Goal: Task Accomplishment & Management: Manage account settings

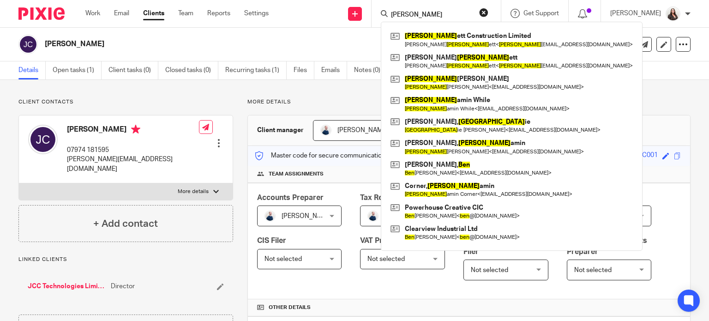
drag, startPoint x: 428, startPoint y: 16, endPoint x: 385, endPoint y: 12, distance: 43.1
click at [385, 12] on div "Send new email Create task Add client Request signature benn Benn ett Construct…" at bounding box center [495, 13] width 426 height 27
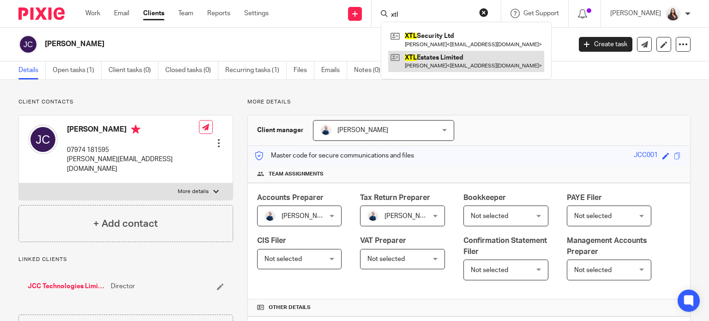
type input "xtl"
click at [476, 66] on link at bounding box center [466, 61] width 156 height 21
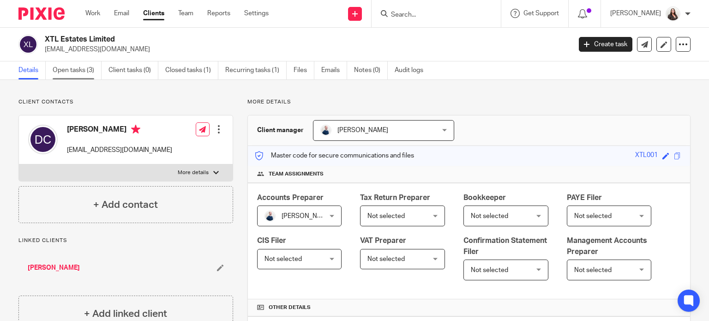
click at [71, 70] on link "Open tasks (3)" at bounding box center [77, 70] width 49 height 18
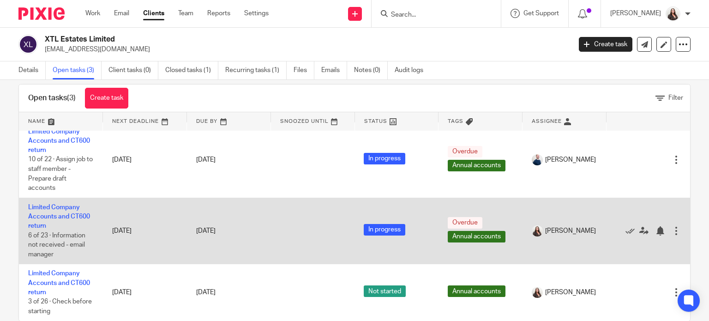
scroll to position [33, 0]
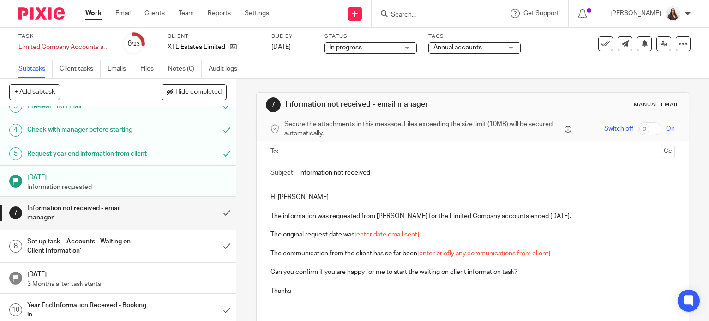
scroll to position [69, 0]
click at [216, 220] on input "submit" at bounding box center [118, 212] width 236 height 33
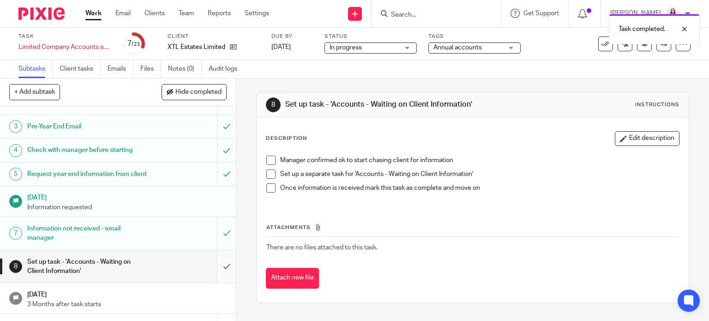
scroll to position [69, 0]
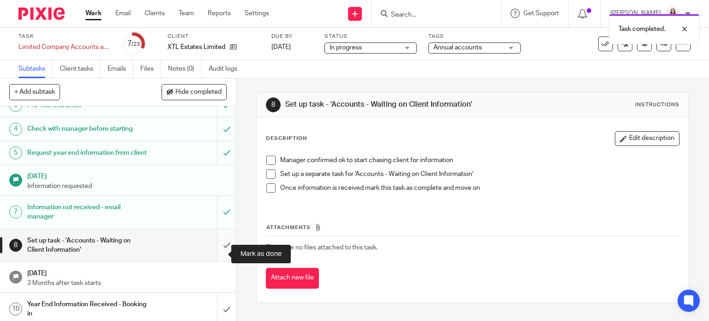
click at [221, 256] on input "submit" at bounding box center [118, 245] width 236 height 33
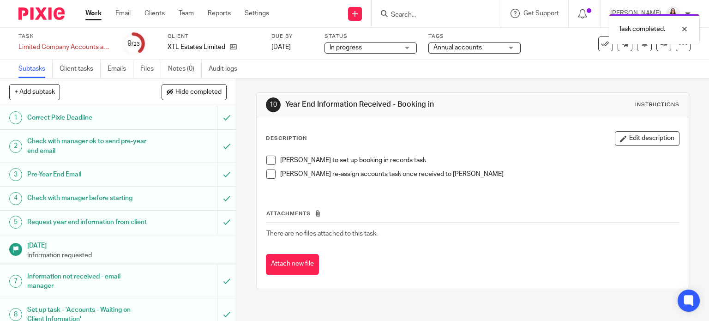
click at [266, 158] on span at bounding box center [270, 159] width 9 height 9
click at [266, 173] on span at bounding box center [270, 173] width 9 height 9
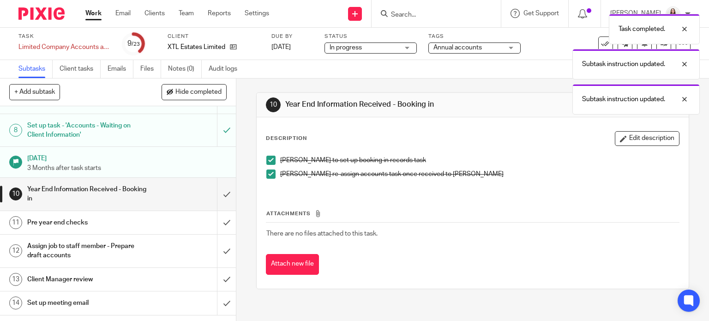
scroll to position [185, 0]
click at [216, 203] on input "submit" at bounding box center [118, 193] width 236 height 33
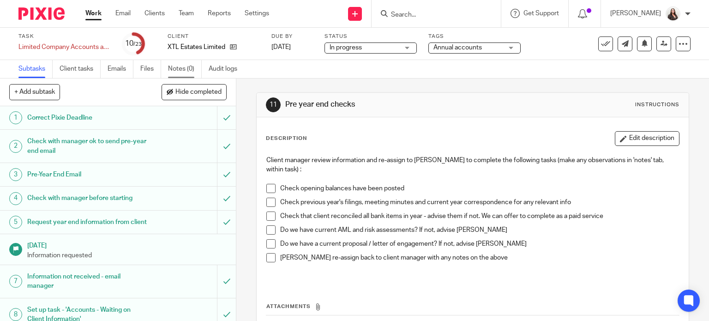
click at [174, 68] on link "Notes (0)" at bounding box center [185, 69] width 34 height 18
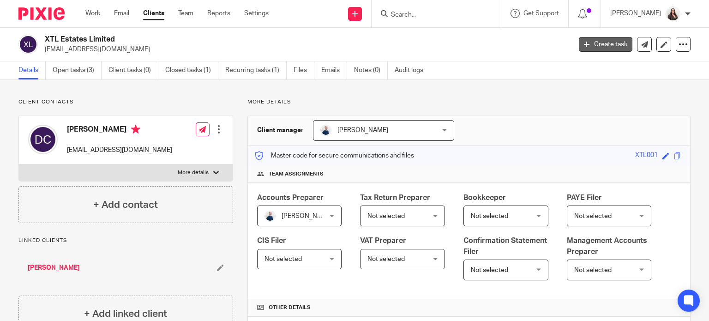
click at [605, 42] on link "Create task" at bounding box center [606, 44] width 54 height 15
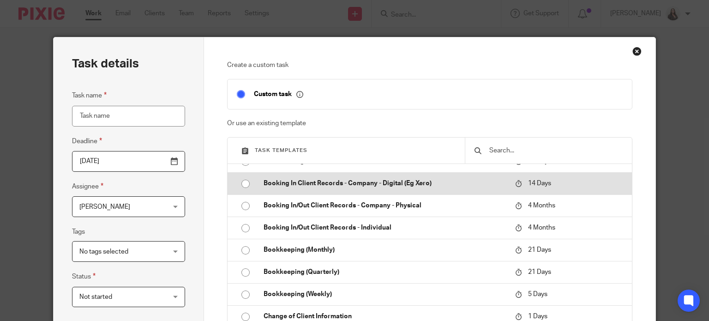
scroll to position [46, 0]
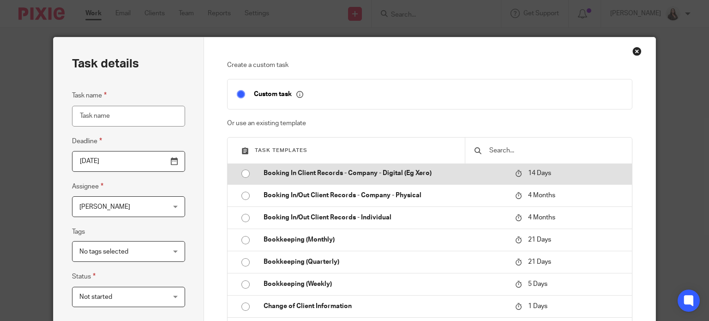
click at [353, 172] on p "Booking In Client Records - Company - Digital (Eg Xero)" at bounding box center [384, 172] width 242 height 9
type input "[DATE]"
type input "Booking In Client Records - Company - Digital (Eg Xero)"
checkbox input "false"
radio input "true"
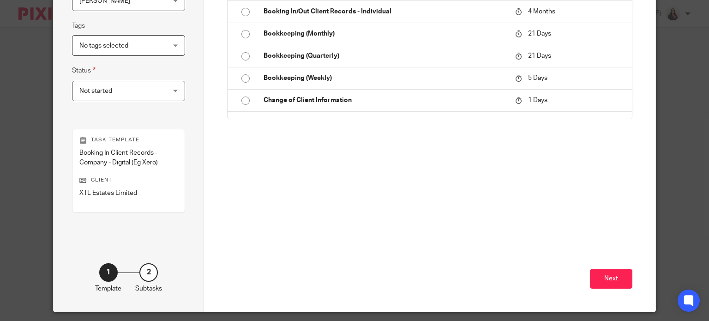
scroll to position [233, 0]
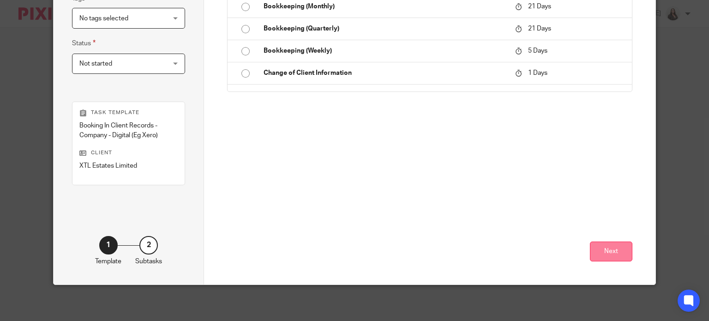
click at [611, 255] on button "Next" at bounding box center [611, 251] width 42 height 20
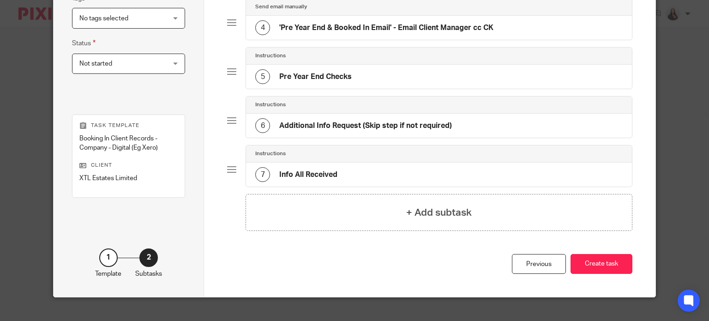
scroll to position [244, 0]
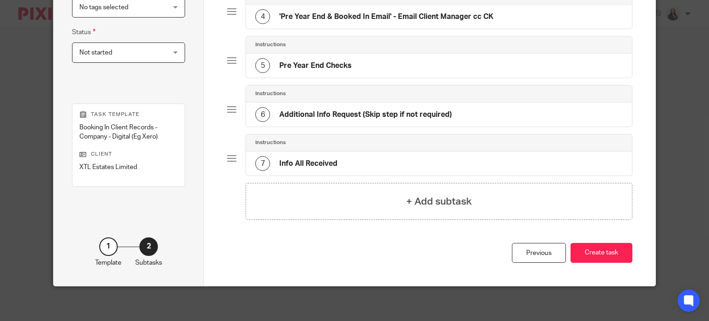
click at [611, 255] on button "Create task" at bounding box center [601, 253] width 62 height 20
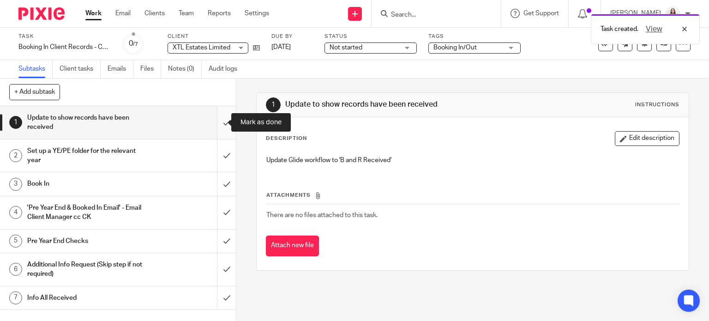
click at [216, 127] on input "submit" at bounding box center [118, 122] width 236 height 33
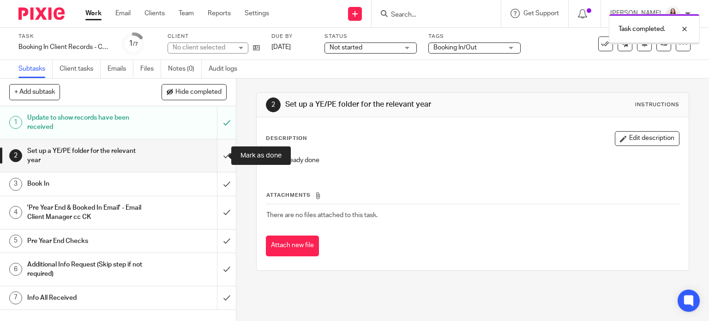
click at [218, 153] on input "submit" at bounding box center [118, 155] width 236 height 33
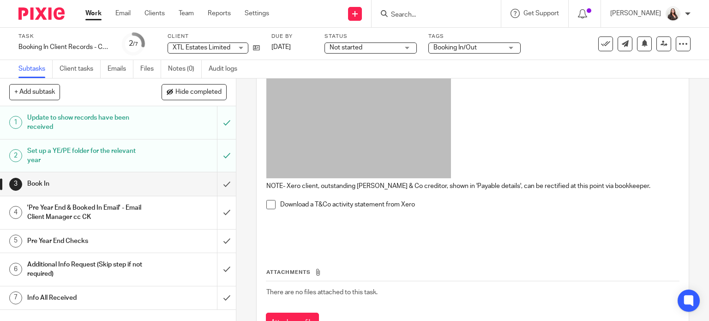
scroll to position [300, 0]
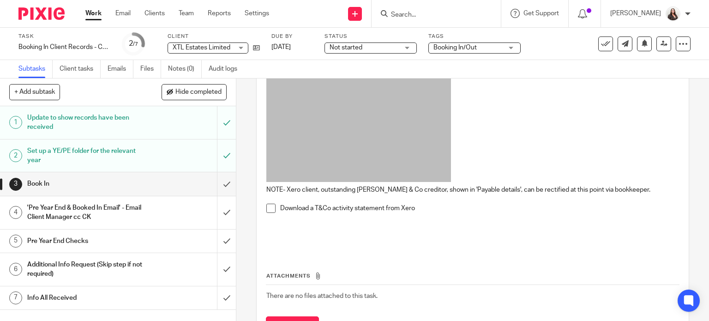
click at [270, 206] on span at bounding box center [270, 207] width 9 height 9
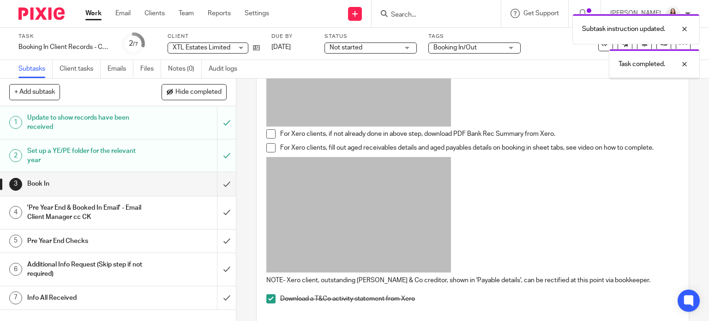
scroll to position [185, 0]
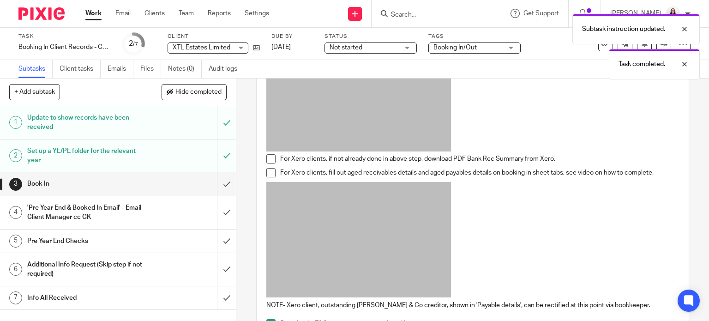
click at [270, 171] on span at bounding box center [270, 172] width 9 height 9
click at [266, 161] on span at bounding box center [270, 158] width 9 height 9
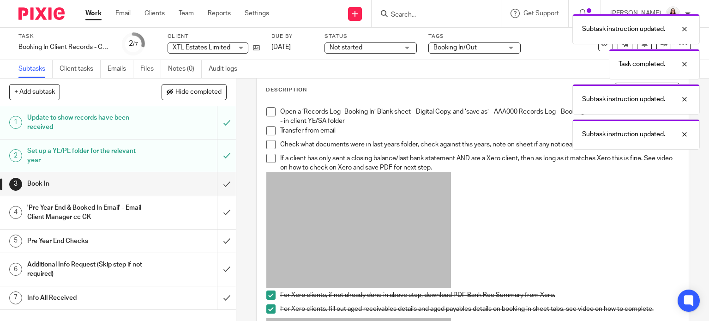
scroll to position [46, 0]
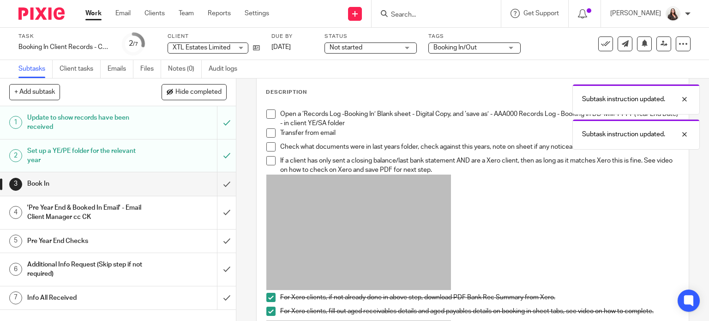
click at [269, 112] on span at bounding box center [270, 113] width 9 height 9
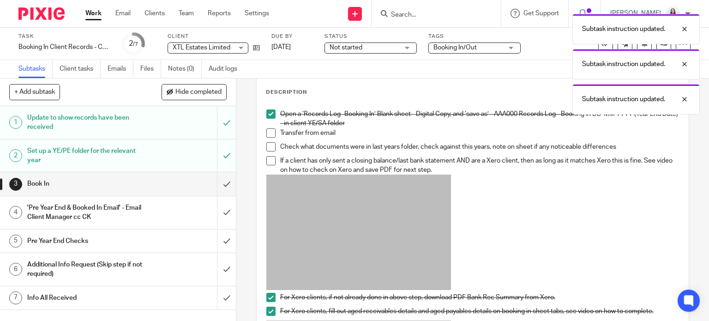
click at [266, 129] on span at bounding box center [270, 132] width 9 height 9
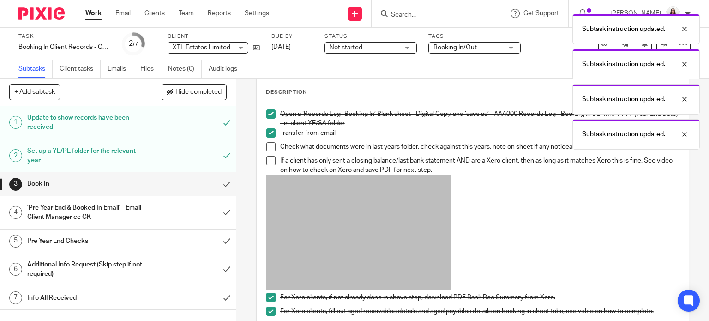
click at [266, 147] on span at bounding box center [270, 146] width 9 height 9
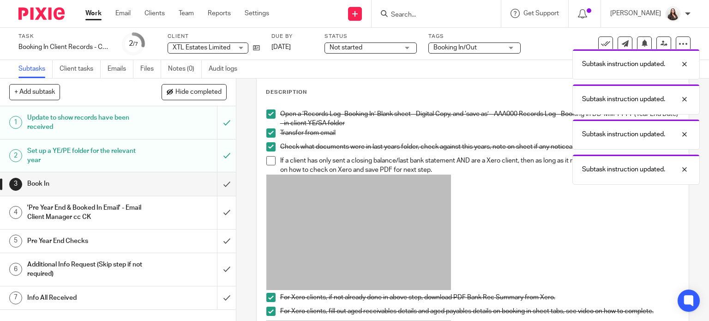
click at [266, 158] on span at bounding box center [270, 160] width 9 height 9
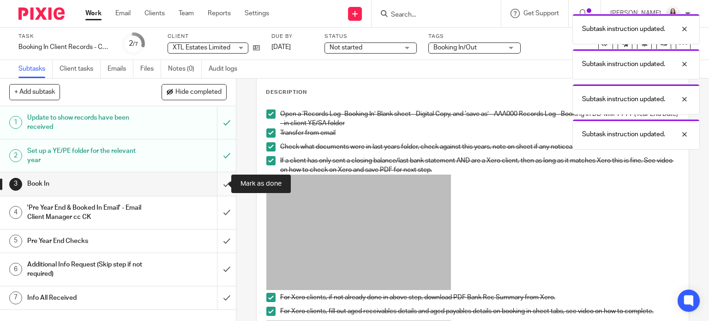
click at [214, 186] on input "submit" at bounding box center [118, 183] width 236 height 23
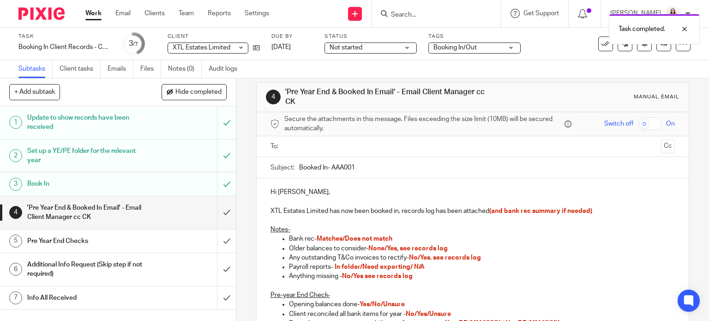
scroll to position [23, 0]
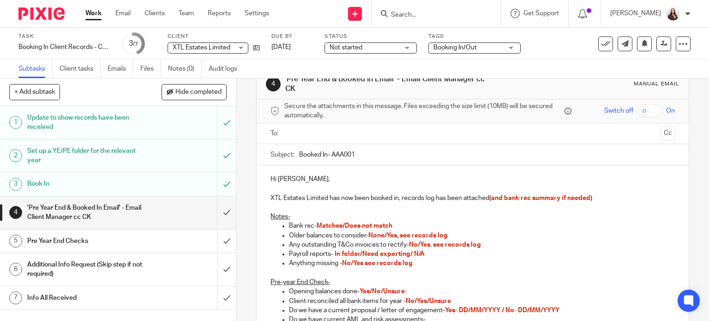
drag, startPoint x: 330, startPoint y: 154, endPoint x: 381, endPoint y: 132, distance: 54.6
click at [331, 153] on input "Booked In- AAA001" at bounding box center [487, 154] width 376 height 21
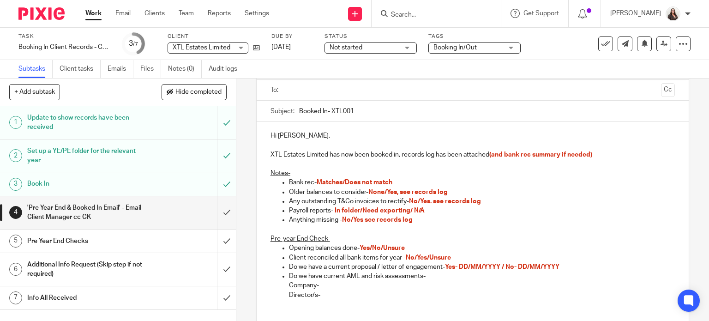
scroll to position [69, 0]
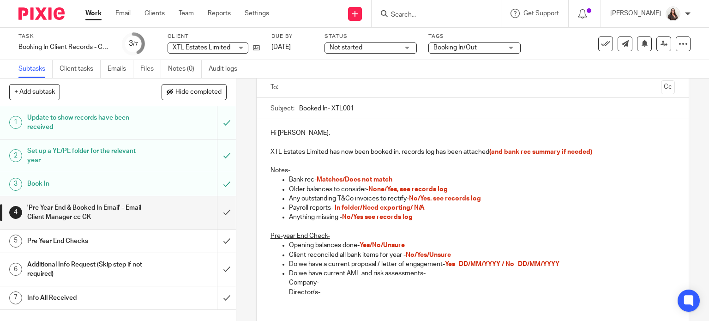
type input "Booked In- XTL001"
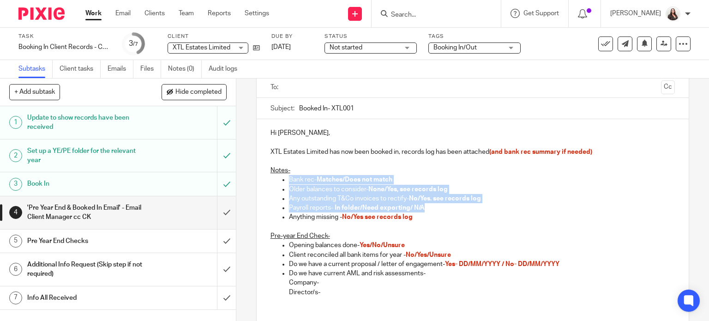
drag, startPoint x: 426, startPoint y: 206, endPoint x: 266, endPoint y: 178, distance: 163.0
click at [266, 178] on div "Hi Philip Rowberry, XTL Estates Limited has now been booked in, records log has…" at bounding box center [473, 211] width 432 height 185
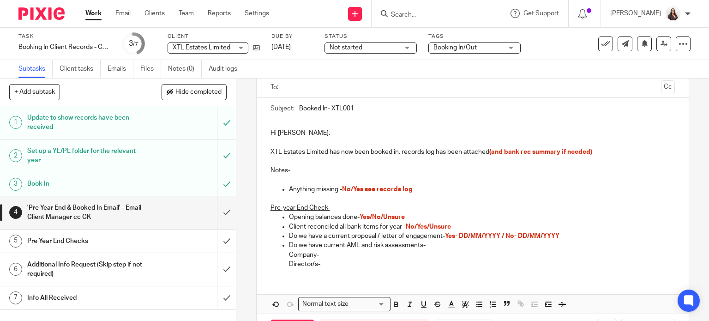
click at [289, 180] on p at bounding box center [472, 179] width 405 height 9
click at [295, 177] on p at bounding box center [472, 179] width 405 height 9
click at [350, 190] on span "No/Yes see records log" at bounding box center [377, 189] width 71 height 6
click at [607, 152] on p "XTL Estates Limited has now been booked in, records log has been attached (and …" at bounding box center [472, 151] width 405 height 9
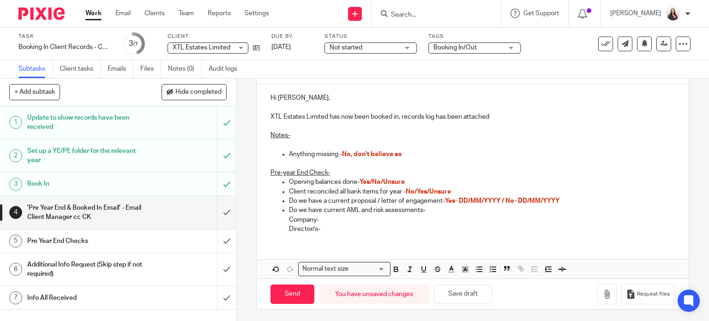
scroll to position [105, 0]
click at [455, 186] on p "Client reconciled all bank items for year - No/Yes/Unsure" at bounding box center [482, 190] width 386 height 9
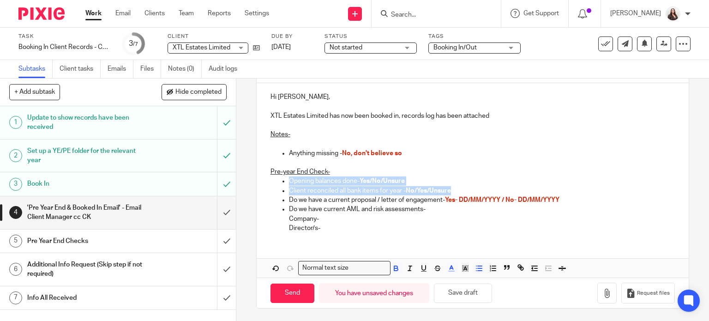
drag, startPoint x: 460, startPoint y: 190, endPoint x: 275, endPoint y: 180, distance: 185.3
click at [275, 180] on ul "Opening balances done- Yes/No/Unsure Client reconciled all bank items for year …" at bounding box center [472, 204] width 405 height 56
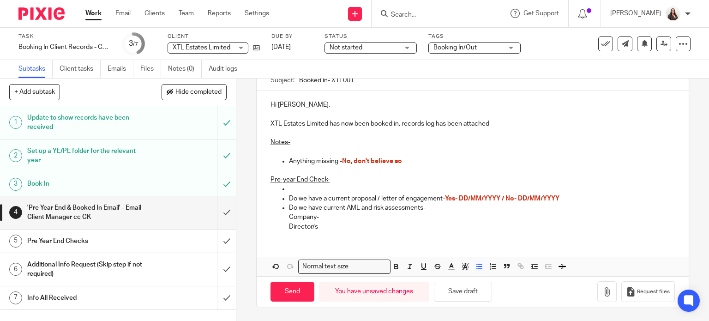
scroll to position [96, 0]
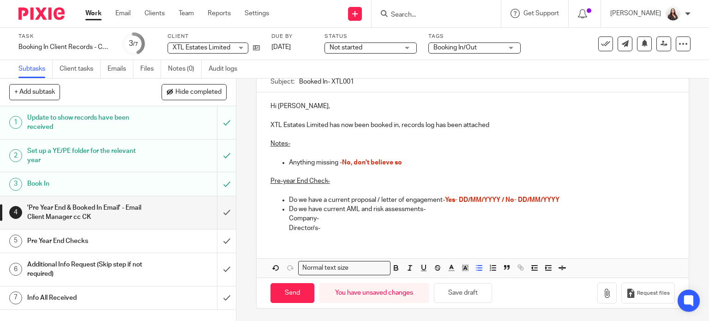
click at [320, 221] on p "Company-" at bounding box center [482, 218] width 386 height 9
click at [602, 295] on icon "button" at bounding box center [606, 292] width 9 height 9
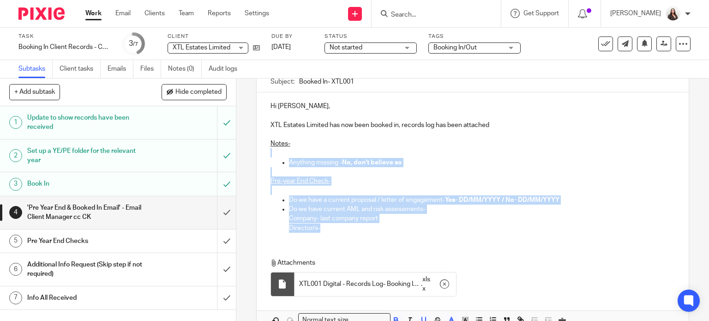
drag, startPoint x: 497, startPoint y: 221, endPoint x: 316, endPoint y: 139, distance: 199.1
click at [316, 139] on div "Hi Philip Rowberry, XTL Estates Limited has now been booked in, records log has…" at bounding box center [473, 165] width 432 height 147
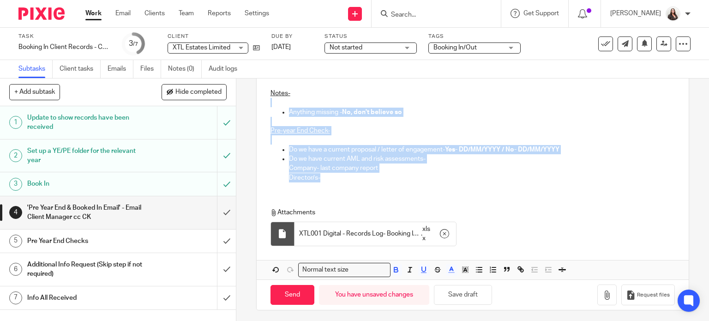
scroll to position [148, 0]
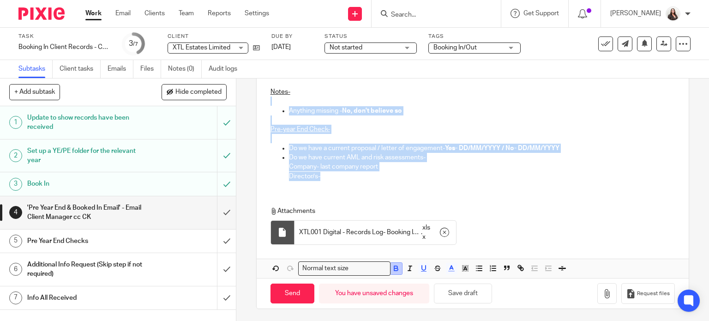
click at [398, 268] on button "button" at bounding box center [396, 269] width 12 height 12
click at [447, 269] on icon "button" at bounding box center [451, 268] width 8 height 8
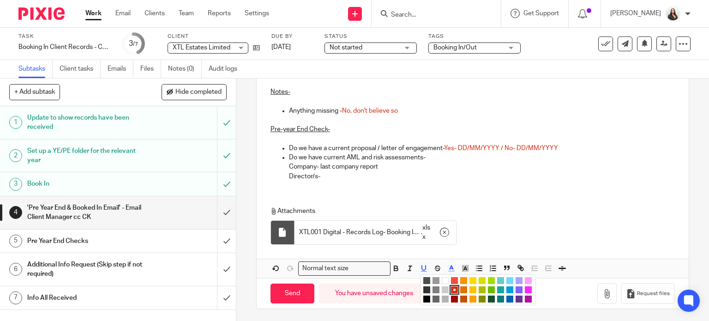
click at [423, 298] on li "color:#000000" at bounding box center [426, 298] width 7 height 7
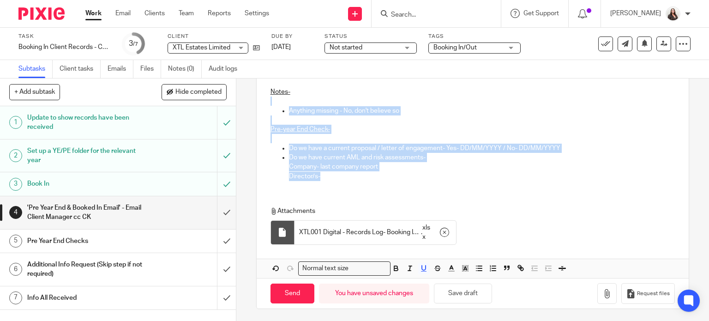
click at [450, 175] on p "Director/s-" at bounding box center [482, 176] width 386 height 9
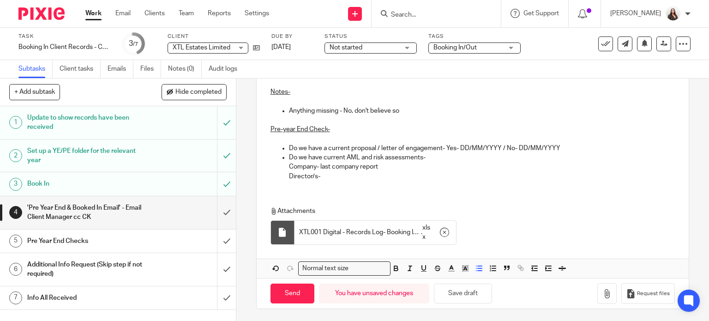
click at [335, 174] on p "Director/s-" at bounding box center [482, 176] width 386 height 9
drag, startPoint x: 377, startPoint y: 176, endPoint x: 391, endPoint y: 169, distance: 15.9
click at [378, 176] on p "Director/s- check via XTL Secuirty" at bounding box center [482, 176] width 386 height 9
click at [338, 175] on p "Director/s- check via XTL Security" at bounding box center [482, 176] width 386 height 9
click at [378, 166] on p "Company- last company report" at bounding box center [482, 166] width 386 height 9
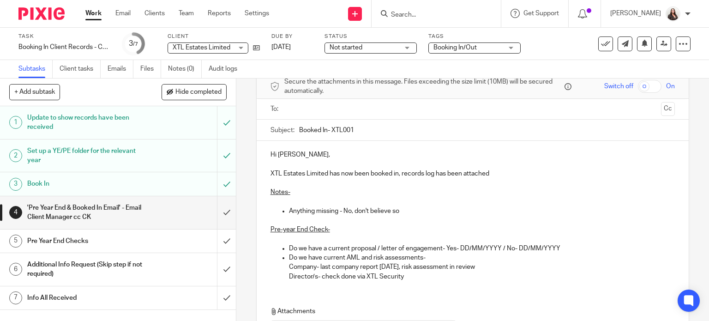
scroll to position [44, 0]
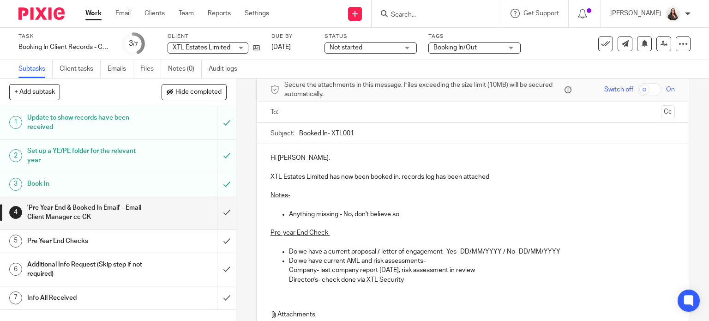
click at [305, 110] on input "text" at bounding box center [472, 112] width 370 height 11
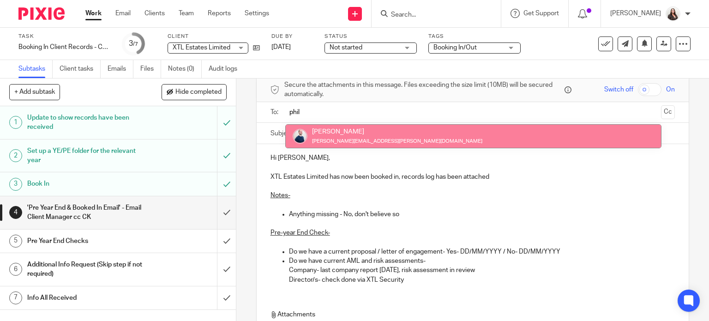
type input "phil"
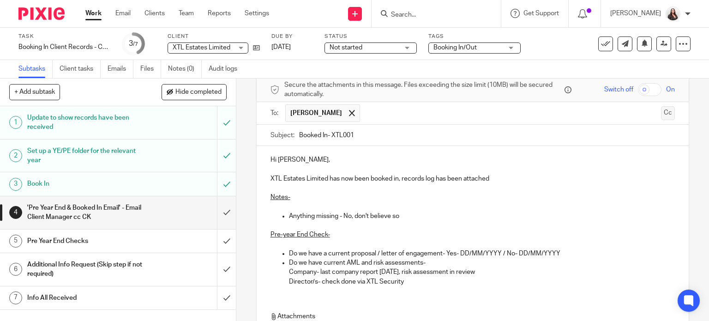
click at [661, 112] on button "Cc" at bounding box center [668, 113] width 14 height 14
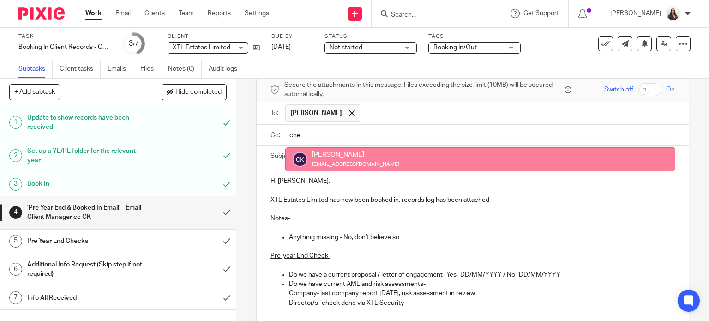
type input "che"
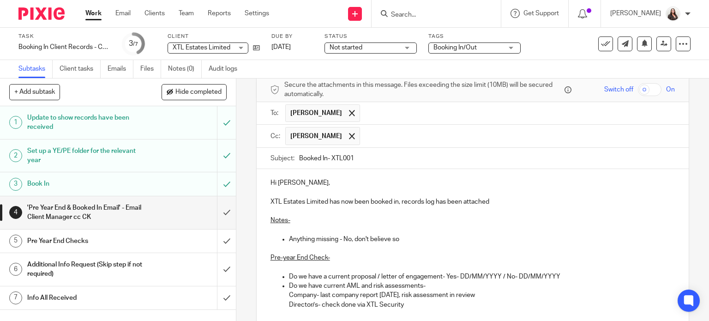
click at [287, 185] on p "Hi Philip Rowberry," at bounding box center [472, 182] width 405 height 9
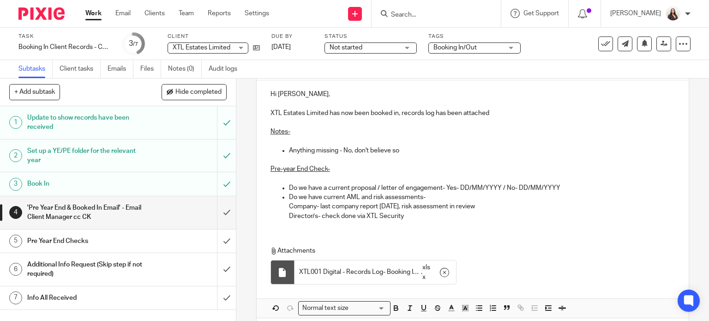
scroll to position [159, 0]
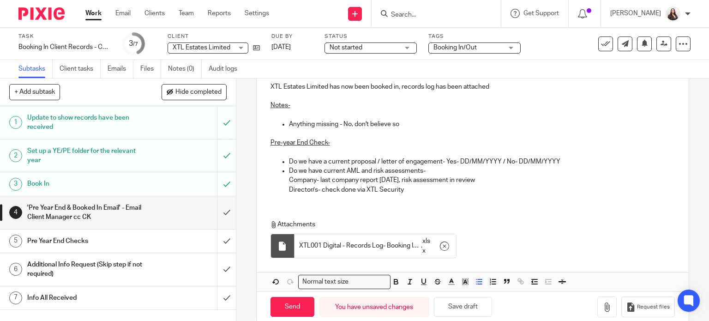
click at [516, 161] on p "Do we have a current proposal / letter of engagement- Yes- DD/MM/YYYY / No- DD/…" at bounding box center [482, 161] width 386 height 9
click at [505, 162] on p "Do we have a current proposal / letter of engagement- Yes- DD/MM/YYYY / No- 12/…" at bounding box center [482, 161] width 386 height 9
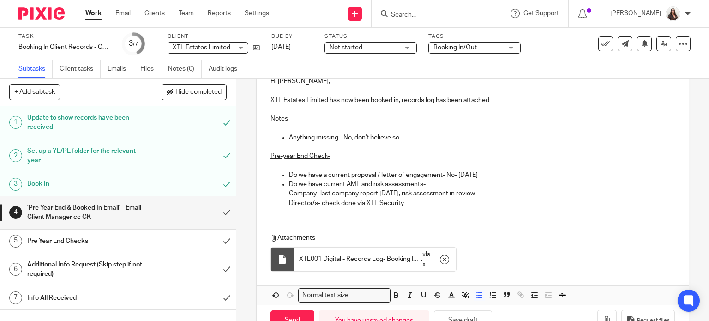
scroll to position [149, 0]
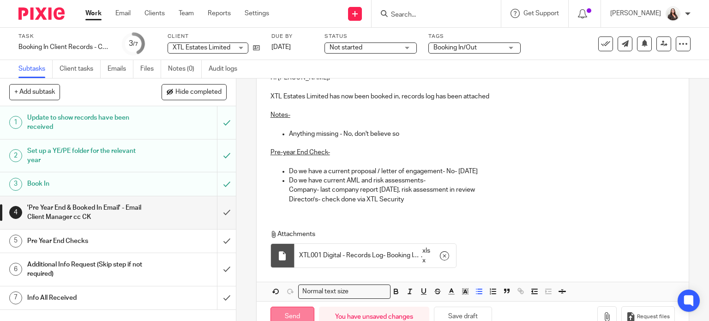
click at [283, 316] on input "Send" at bounding box center [292, 316] width 44 height 20
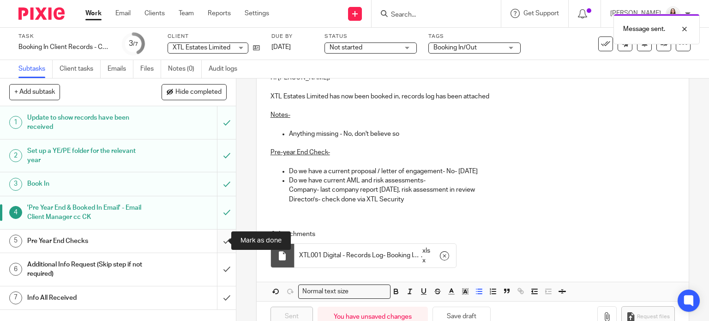
type input "Sent"
click at [217, 240] on input "submit" at bounding box center [118, 240] width 236 height 23
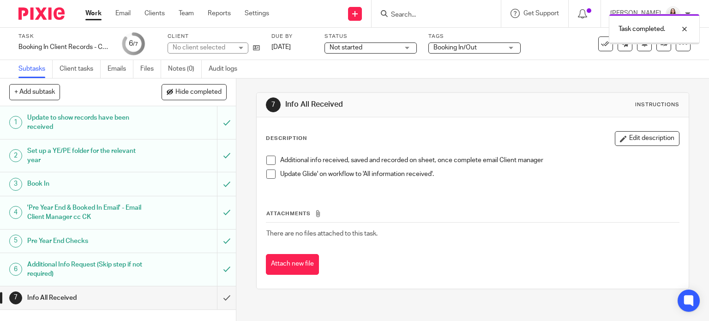
click at [217, 295] on input "submit" at bounding box center [118, 297] width 236 height 23
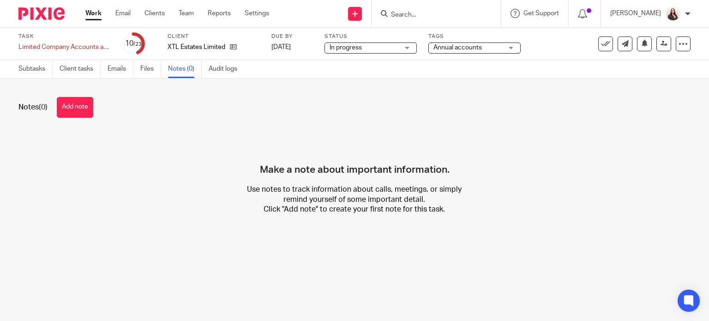
click at [79, 112] on button "Add note" at bounding box center [75, 107] width 36 height 21
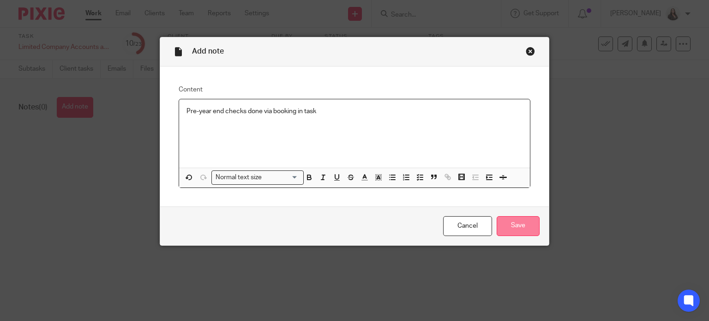
click at [517, 229] on input "Save" at bounding box center [517, 226] width 43 height 20
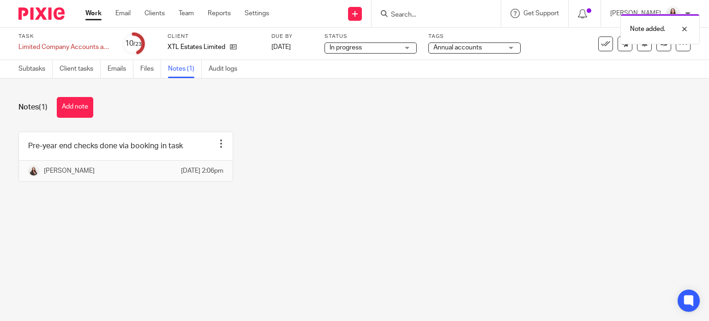
click at [424, 13] on div "Note added." at bounding box center [526, 26] width 345 height 35
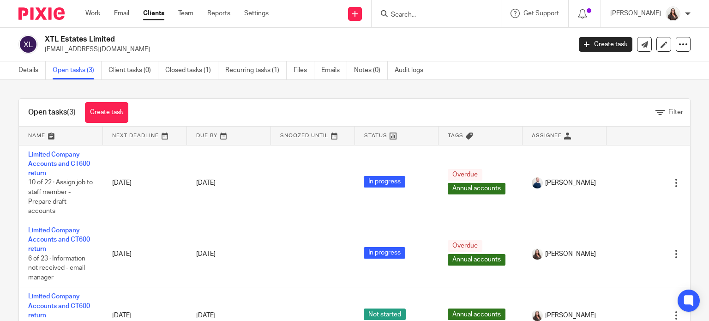
scroll to position [10, 0]
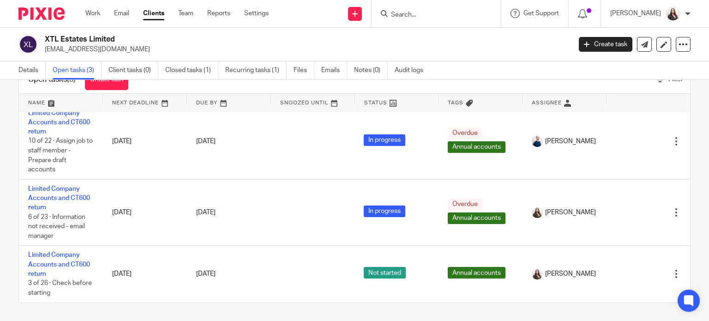
click at [417, 17] on input "Search" at bounding box center [431, 15] width 83 height 8
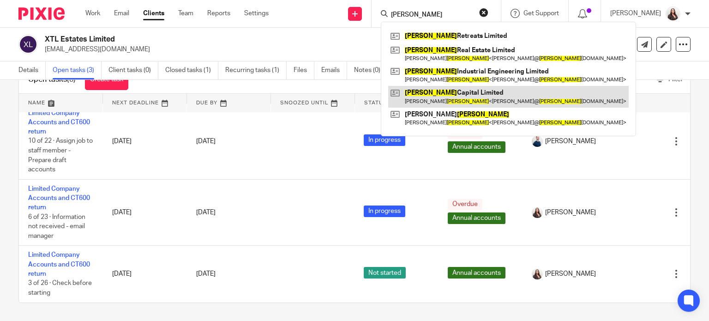
type input "[PERSON_NAME]"
click at [448, 94] on link at bounding box center [508, 96] width 240 height 21
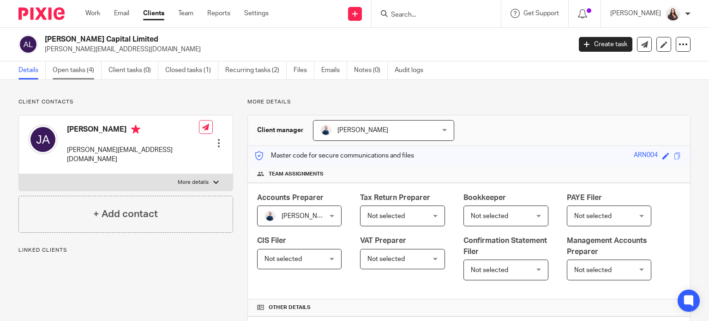
click at [70, 72] on link "Open tasks (4)" at bounding box center [77, 70] width 49 height 18
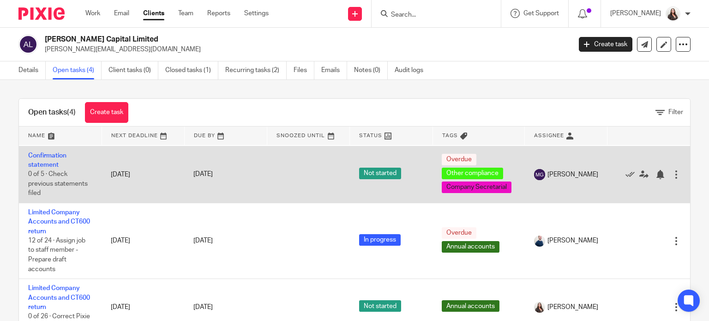
scroll to position [65, 0]
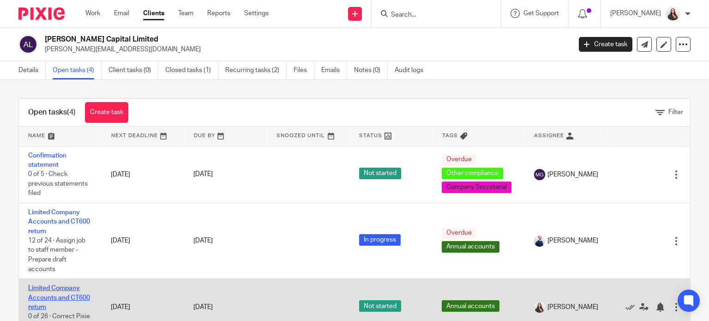
click at [79, 289] on link "Limited Company Accounts and CT600 return" at bounding box center [59, 297] width 62 height 25
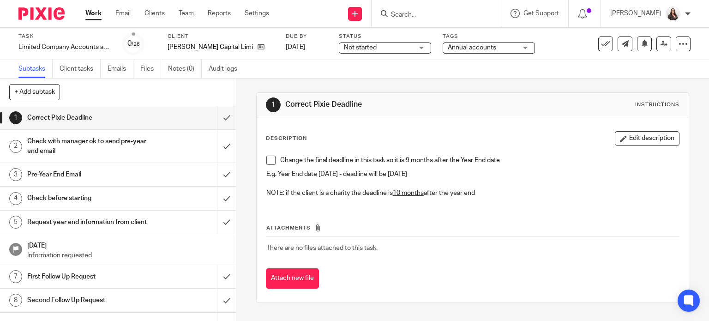
click at [266, 159] on span at bounding box center [270, 159] width 9 height 9
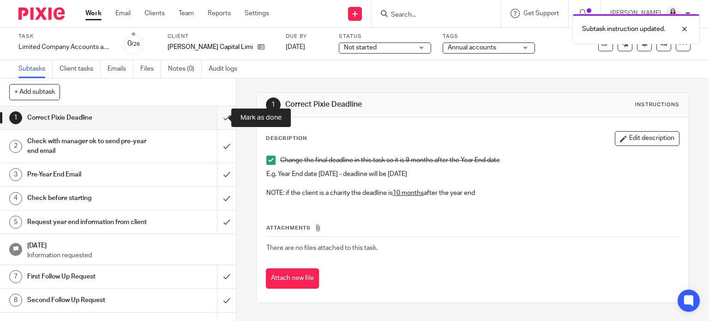
click at [216, 118] on input "submit" at bounding box center [118, 117] width 236 height 23
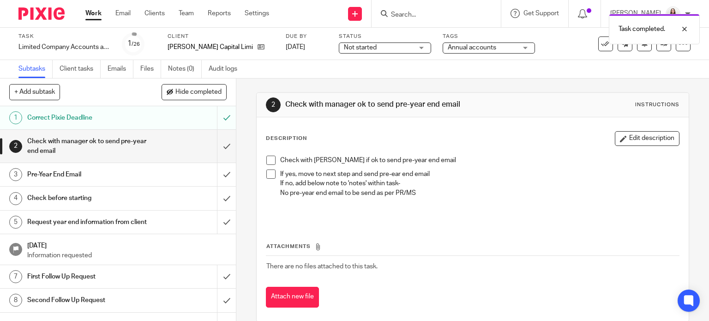
click at [266, 165] on li "Check with [PERSON_NAME] if ok to send pre-year end email" at bounding box center [472, 162] width 413 height 14
click at [266, 161] on span at bounding box center [270, 159] width 9 height 9
click at [270, 175] on span at bounding box center [270, 173] width 9 height 9
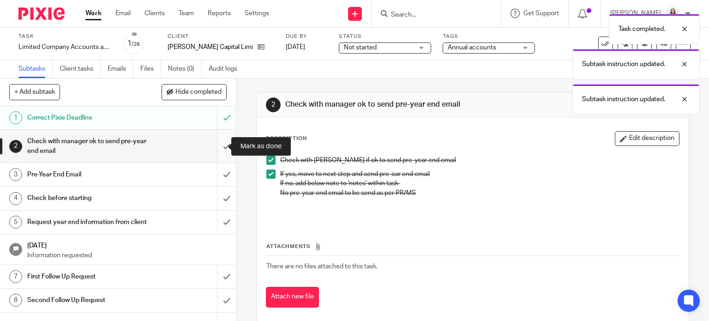
click at [215, 147] on input "submit" at bounding box center [118, 146] width 236 height 33
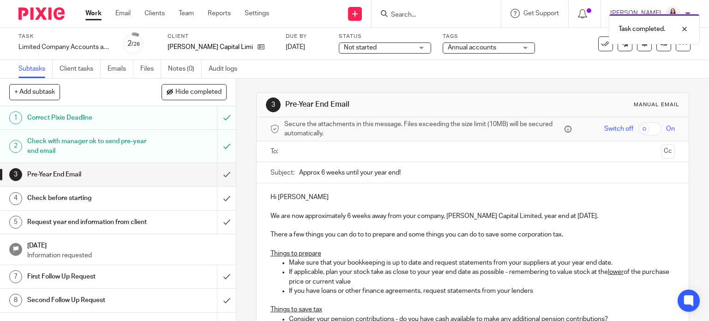
click at [311, 151] on input "text" at bounding box center [472, 151] width 370 height 11
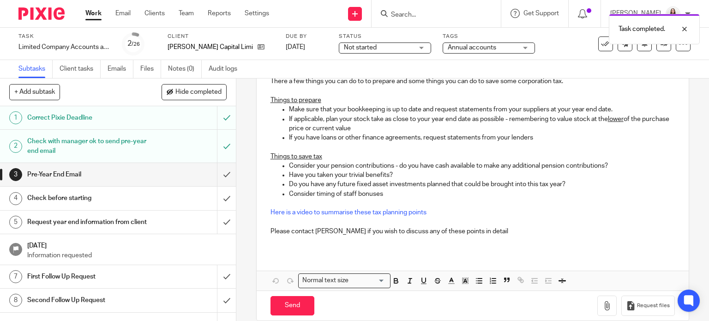
scroll to position [167, 0]
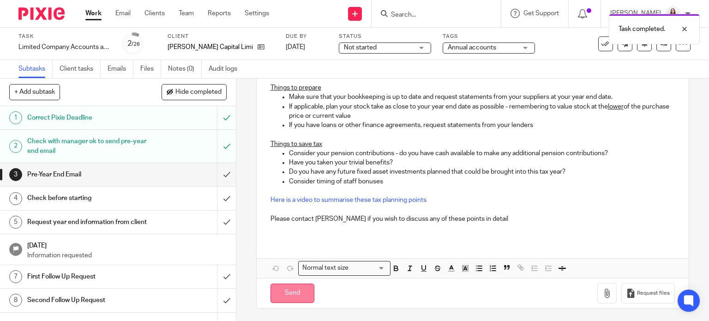
click at [300, 289] on input "Send" at bounding box center [292, 293] width 44 height 20
type input "Sent"
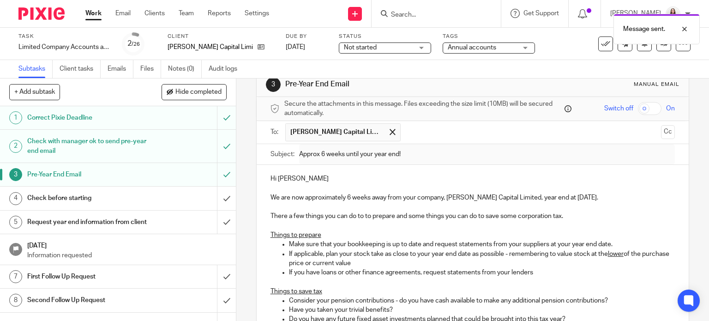
scroll to position [0, 0]
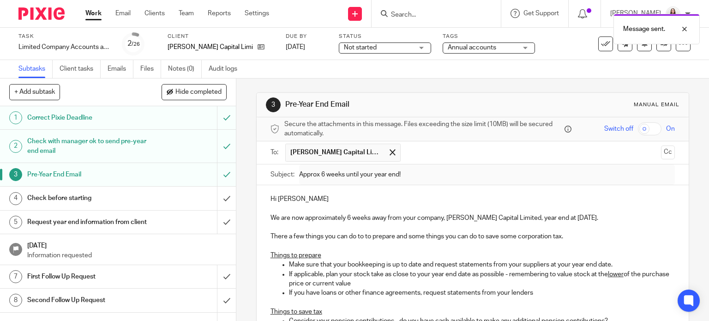
click at [423, 16] on div "Message sent." at bounding box center [526, 26] width 345 height 35
click at [410, 11] on div "Message sent." at bounding box center [526, 26] width 345 height 35
click at [433, 14] on div "Message sent." at bounding box center [526, 26] width 345 height 35
click at [427, 18] on input "Search" at bounding box center [431, 15] width 83 height 8
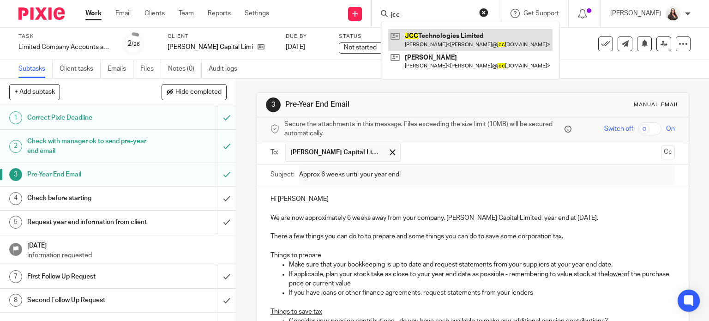
type input "jcc"
click at [447, 42] on link at bounding box center [470, 39] width 164 height 21
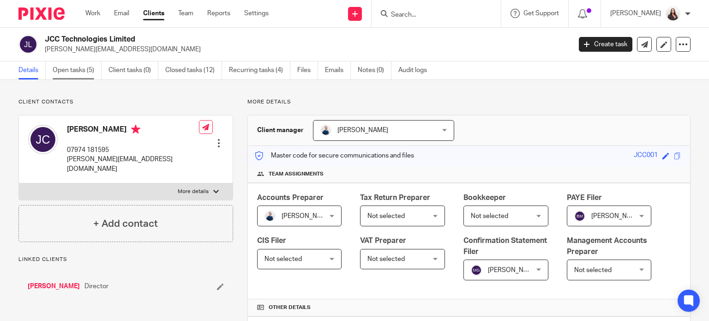
click at [72, 70] on link "Open tasks (5)" at bounding box center [77, 70] width 49 height 18
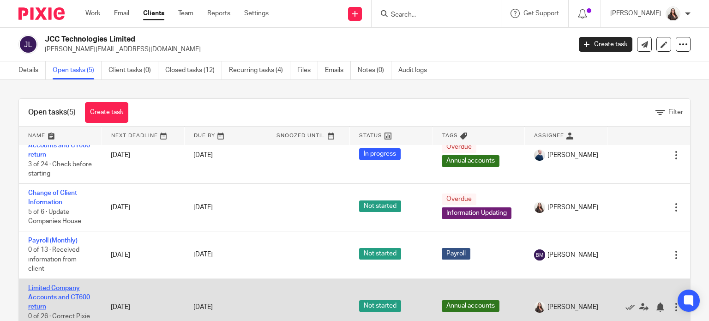
scroll to position [33, 0]
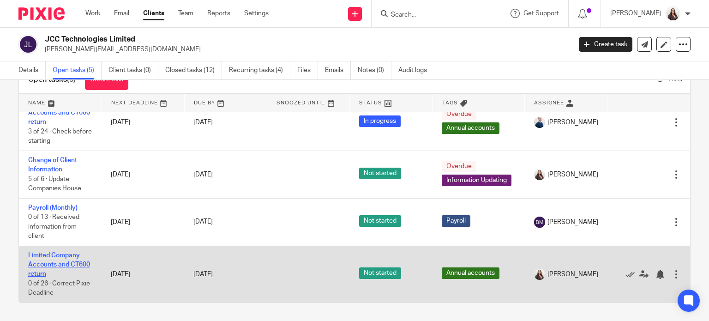
click at [63, 257] on link "Limited Company Accounts and CT600 return" at bounding box center [59, 264] width 62 height 25
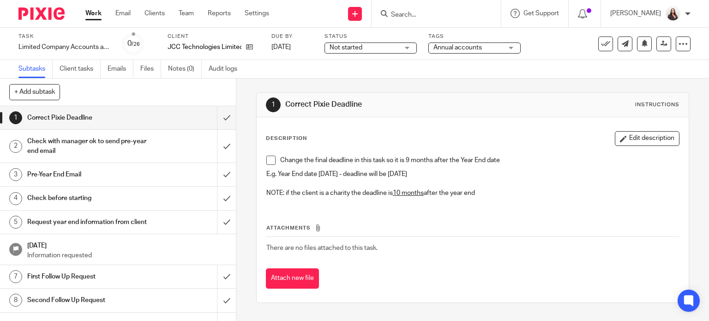
click at [271, 160] on span at bounding box center [270, 159] width 9 height 9
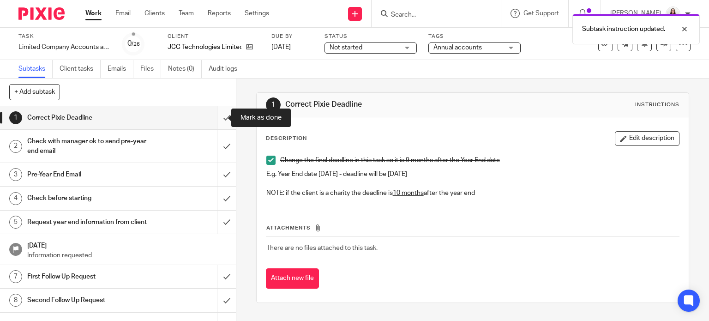
click at [216, 119] on input "submit" at bounding box center [118, 117] width 236 height 23
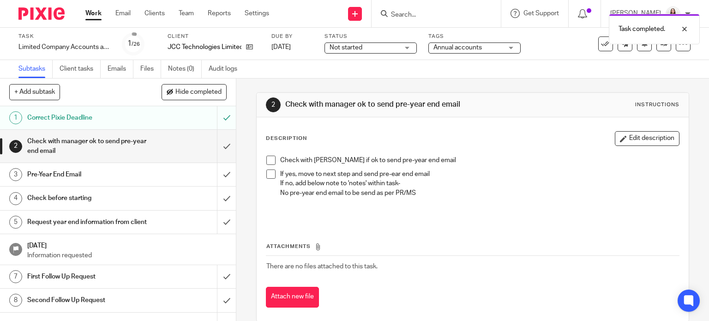
click at [269, 160] on span at bounding box center [270, 159] width 9 height 9
click at [268, 174] on span at bounding box center [270, 173] width 9 height 9
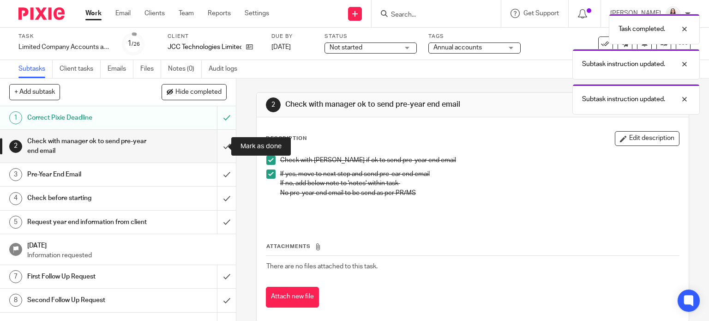
click at [218, 147] on input "submit" at bounding box center [118, 146] width 236 height 33
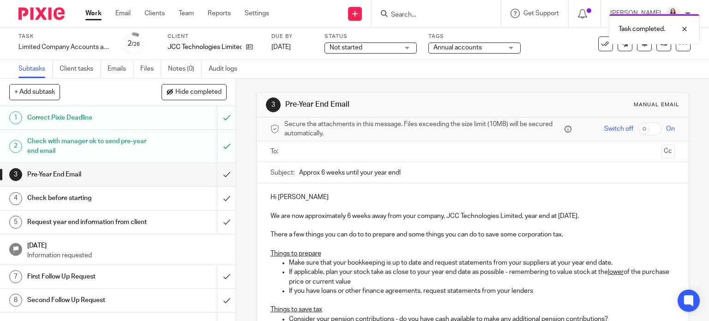
click at [303, 149] on input "text" at bounding box center [472, 151] width 370 height 11
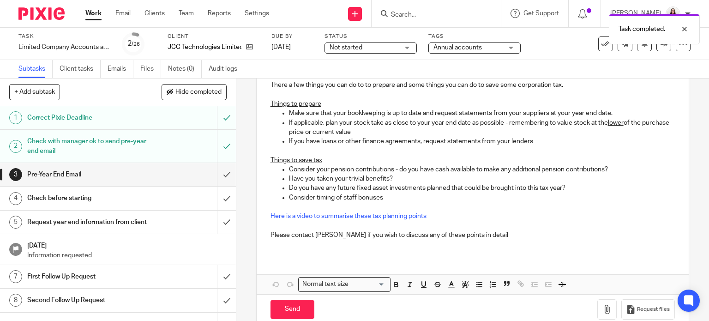
scroll to position [167, 0]
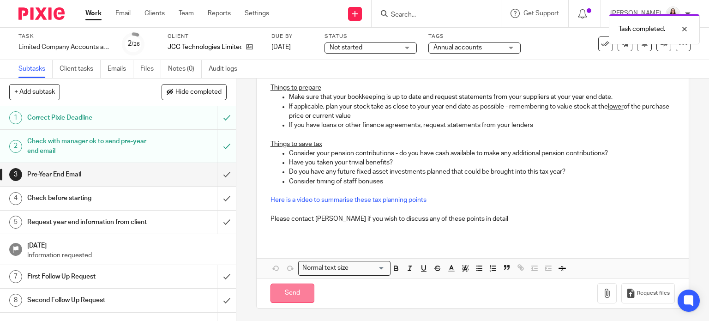
click at [296, 289] on input "Send" at bounding box center [292, 293] width 44 height 20
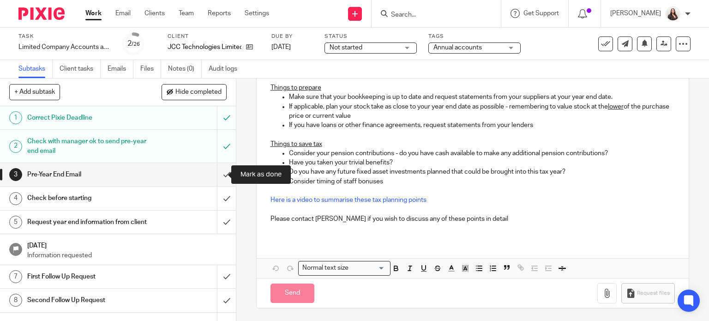
type input "Sent"
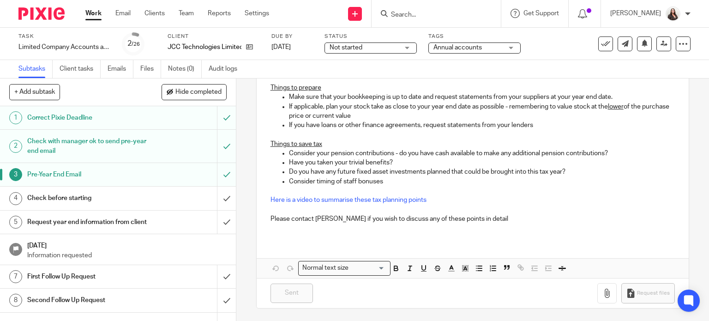
click at [439, 19] on div "Message sent." at bounding box center [526, 26] width 345 height 35
click at [413, 13] on input "Search" at bounding box center [431, 15] width 83 height 8
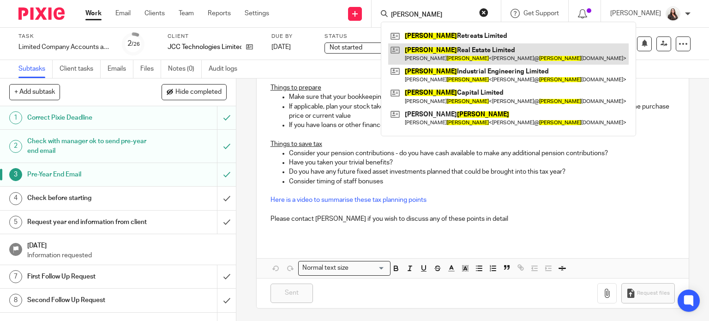
type input "arnold"
click at [452, 51] on link at bounding box center [508, 53] width 240 height 21
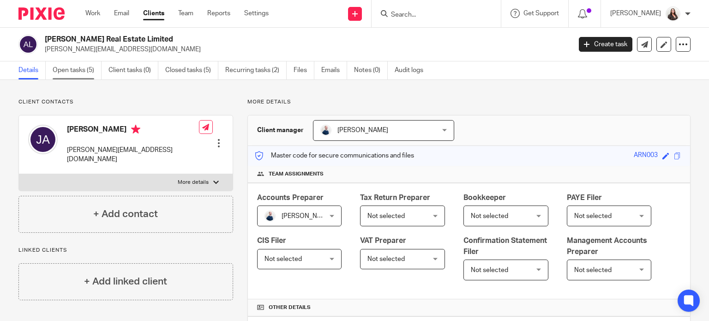
click at [72, 70] on link "Open tasks (5)" at bounding box center [77, 70] width 49 height 18
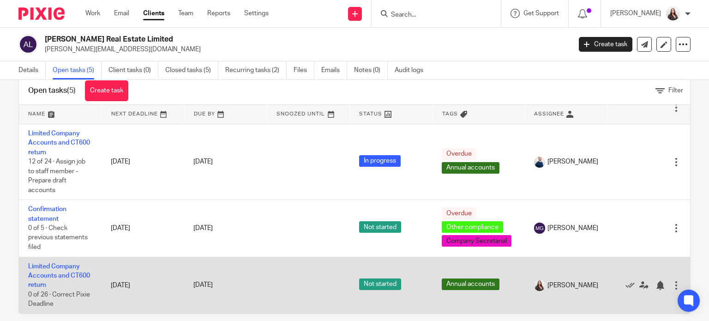
scroll to position [33, 0]
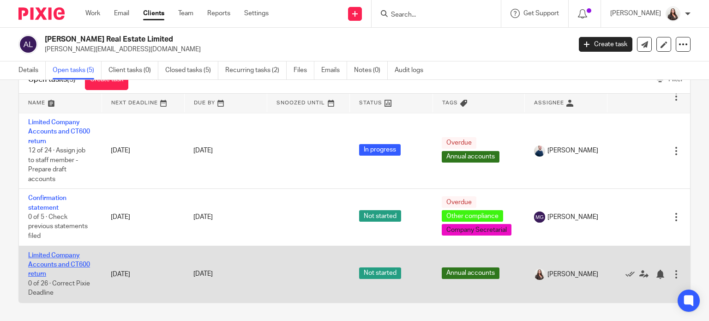
click at [60, 254] on link "Limited Company Accounts and CT600 return" at bounding box center [59, 264] width 62 height 25
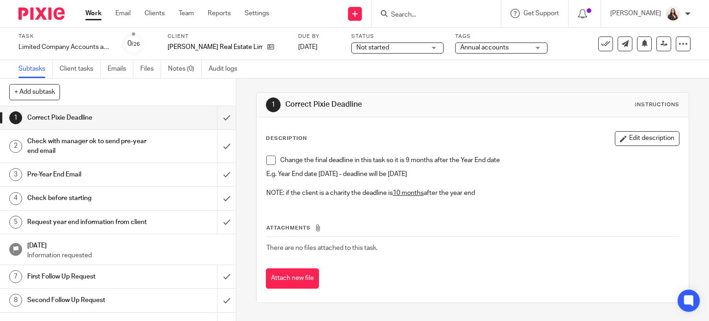
click at [266, 156] on li "Change the final deadline in this task so it is 9 months after the Year End date" at bounding box center [472, 162] width 413 height 14
click at [267, 161] on span at bounding box center [270, 159] width 9 height 9
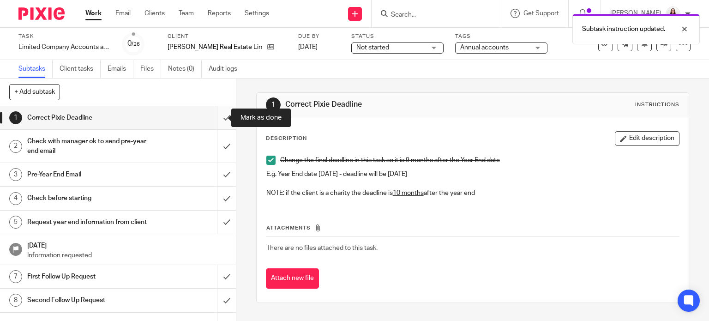
click at [218, 121] on input "submit" at bounding box center [118, 117] width 236 height 23
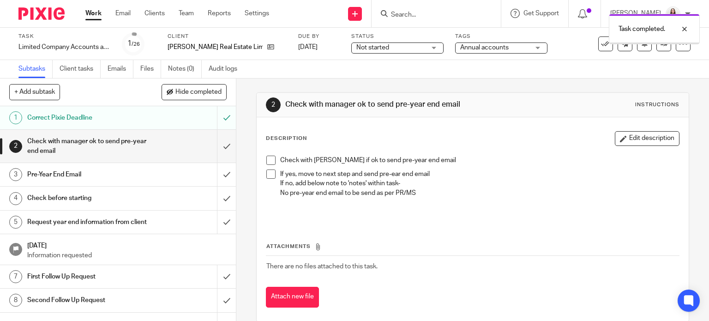
click at [266, 160] on span at bounding box center [270, 159] width 9 height 9
click at [268, 175] on span at bounding box center [270, 173] width 9 height 9
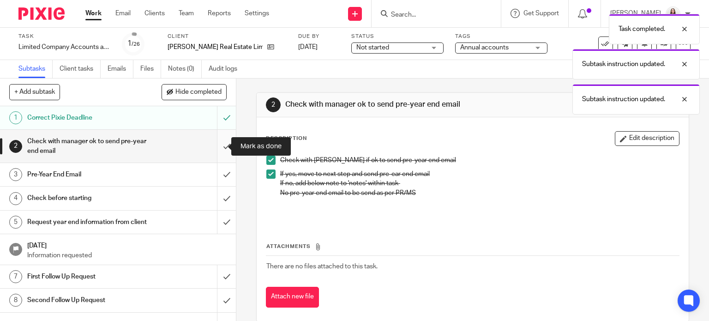
click at [218, 146] on input "submit" at bounding box center [118, 146] width 236 height 33
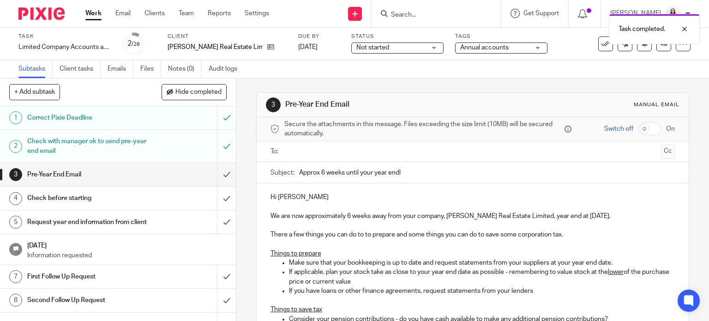
click at [296, 151] on input "text" at bounding box center [472, 151] width 370 height 11
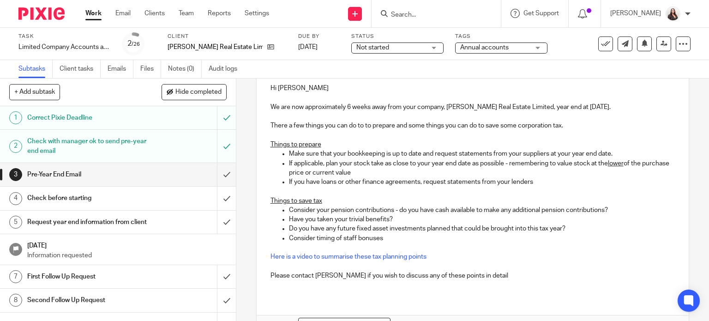
scroll to position [167, 0]
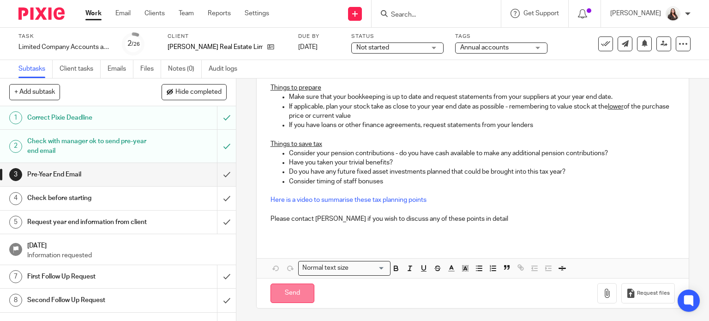
click at [286, 287] on input "Send" at bounding box center [292, 293] width 44 height 20
type input "Sent"
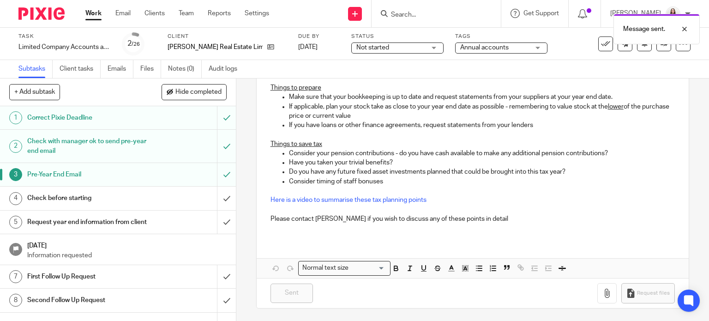
click at [425, 11] on div "Message sent." at bounding box center [526, 26] width 345 height 35
click at [419, 14] on div "Message sent." at bounding box center [526, 26] width 345 height 35
click at [414, 12] on div "Message sent." at bounding box center [526, 26] width 345 height 35
click at [421, 13] on input "Search" at bounding box center [431, 15] width 83 height 8
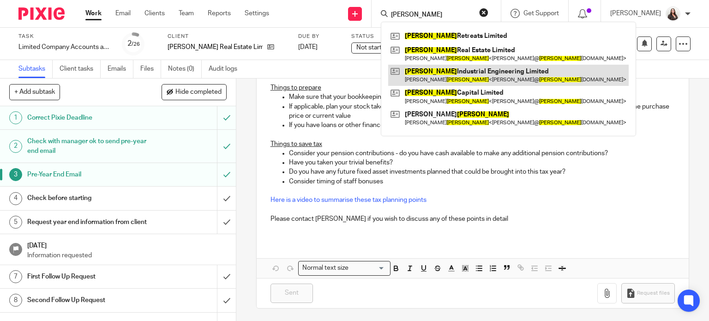
type input "arnold"
click at [478, 72] on link at bounding box center [508, 75] width 240 height 21
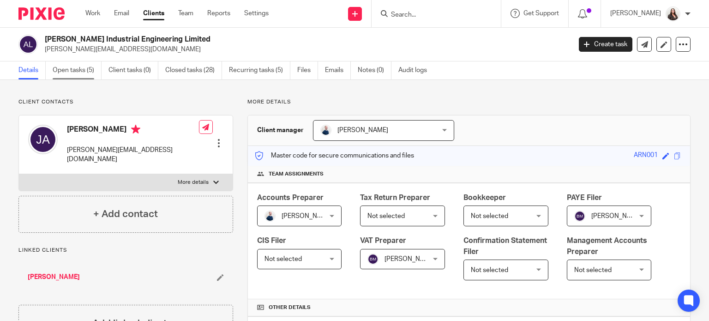
click at [79, 70] on link "Open tasks (5)" at bounding box center [77, 70] width 49 height 18
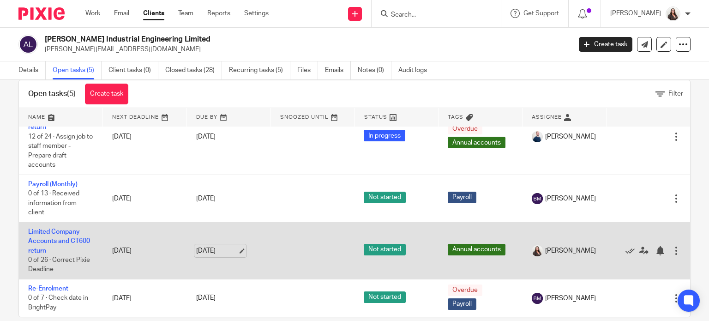
scroll to position [33, 0]
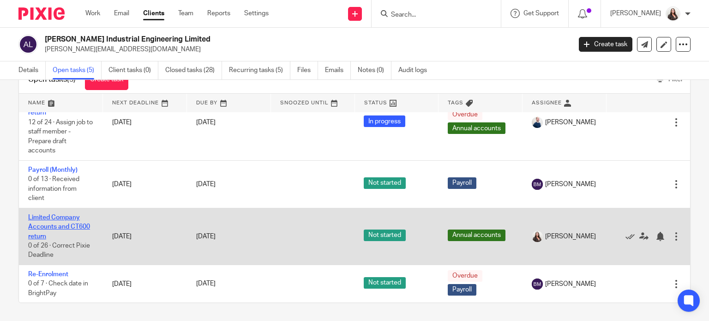
click at [51, 214] on link "Limited Company Accounts and CT600 return" at bounding box center [59, 226] width 62 height 25
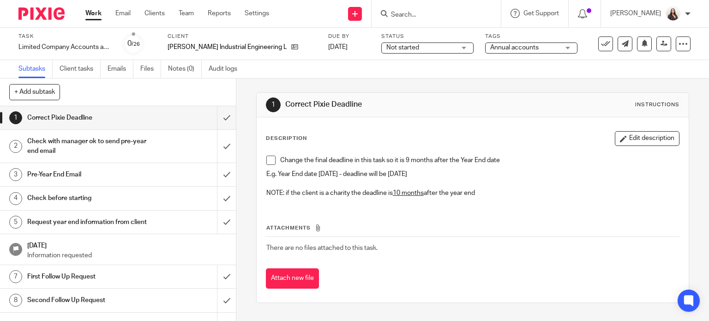
click at [268, 162] on span at bounding box center [270, 159] width 9 height 9
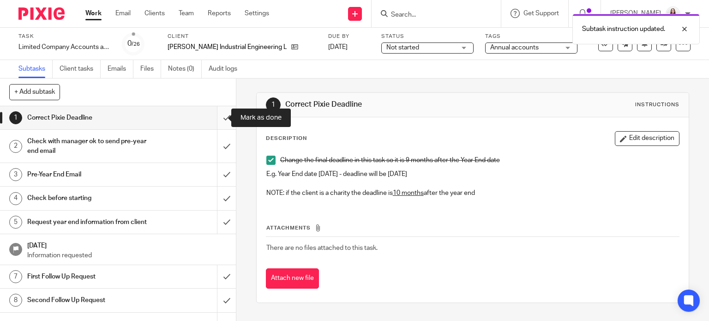
click at [218, 118] on input "submit" at bounding box center [118, 117] width 236 height 23
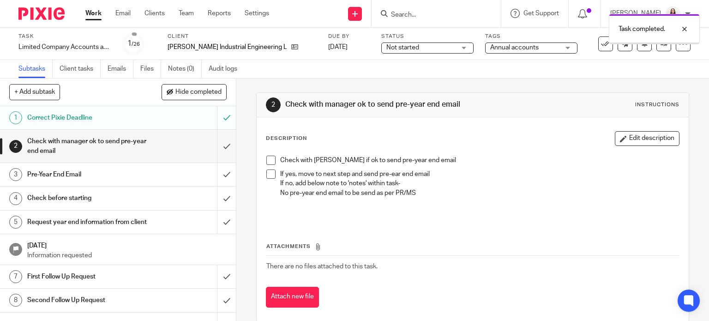
click at [268, 165] on li "Check with [PERSON_NAME] if ok to send pre-year end email" at bounding box center [472, 162] width 413 height 14
drag, startPoint x: 266, startPoint y: 174, endPoint x: 268, endPoint y: 167, distance: 7.7
click at [267, 173] on span at bounding box center [270, 173] width 9 height 9
click at [269, 161] on span at bounding box center [270, 159] width 9 height 9
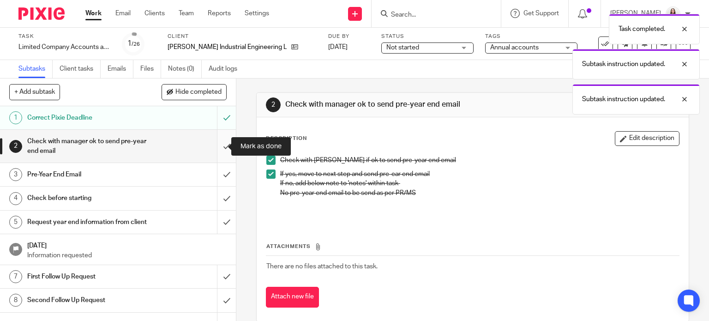
click at [217, 145] on input "submit" at bounding box center [118, 146] width 236 height 33
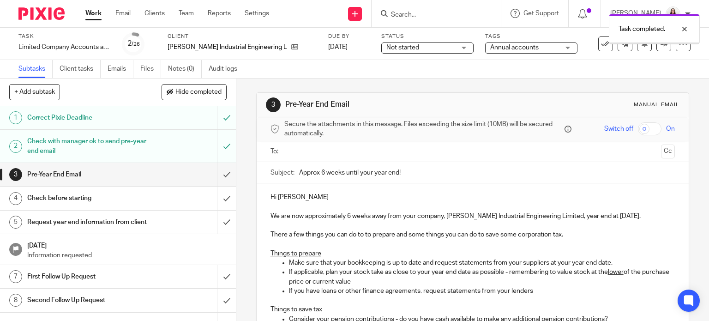
click at [290, 155] on input "text" at bounding box center [472, 151] width 370 height 11
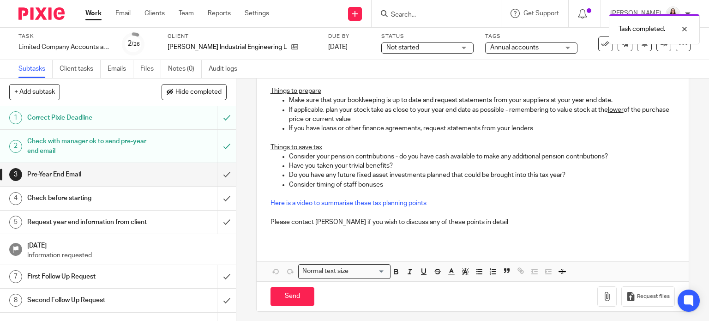
scroll to position [167, 0]
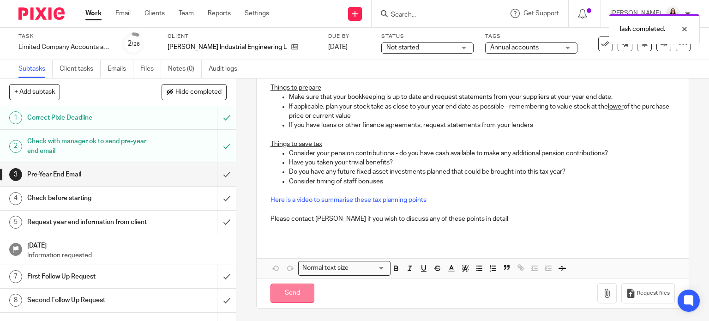
click at [301, 297] on input "Send" at bounding box center [292, 293] width 44 height 20
click at [427, 12] on input "Search" at bounding box center [431, 15] width 83 height 8
type input "Sent"
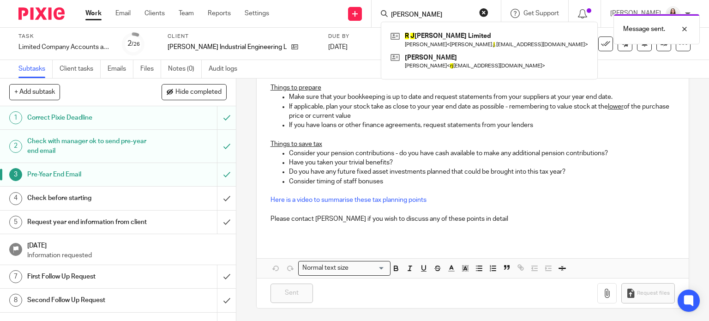
type input "r j"
click at [449, 36] on div "Message sent." at bounding box center [526, 26] width 345 height 35
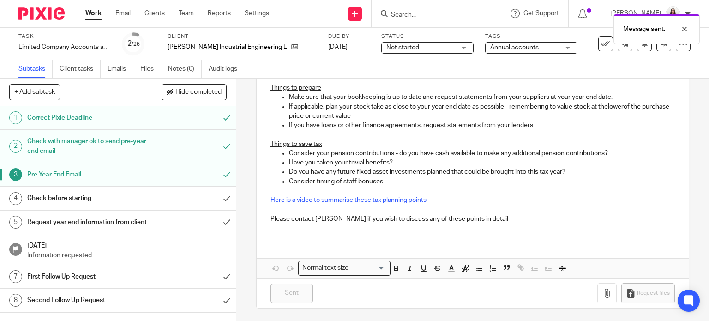
click at [418, 12] on div "Message sent." at bounding box center [526, 26] width 345 height 35
click at [417, 15] on input "Search" at bounding box center [431, 15] width 83 height 8
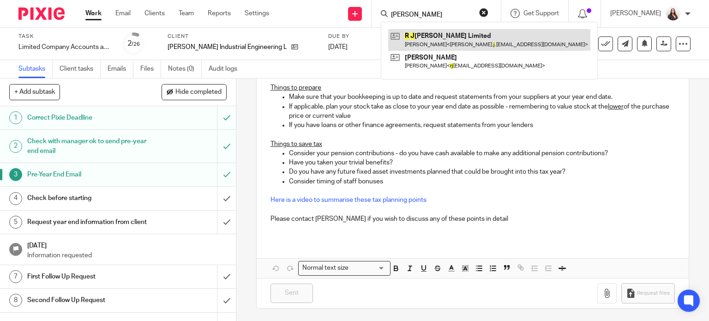
type input "r j"
click at [436, 35] on link at bounding box center [489, 39] width 202 height 21
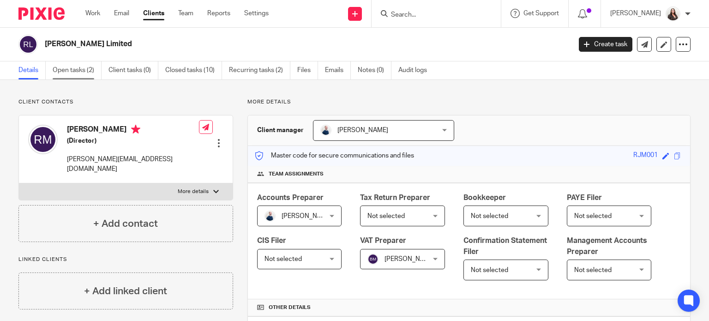
click at [55, 69] on link "Open tasks (2)" at bounding box center [77, 70] width 49 height 18
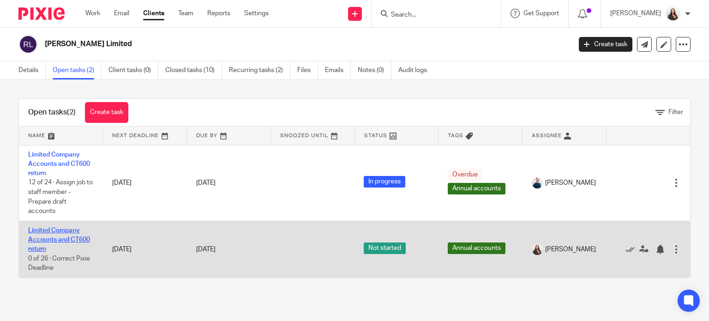
click at [68, 239] on link "Limited Company Accounts and CT600 return" at bounding box center [59, 239] width 62 height 25
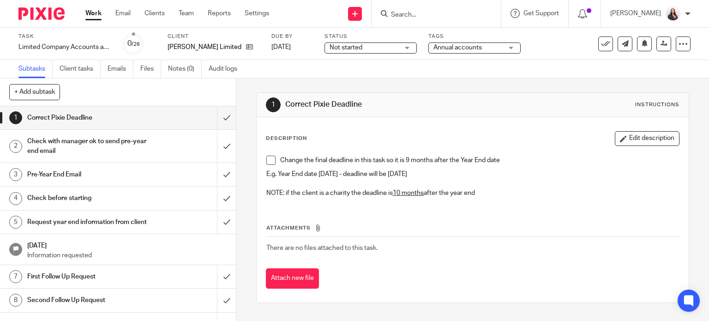
click at [268, 158] on span at bounding box center [270, 159] width 9 height 9
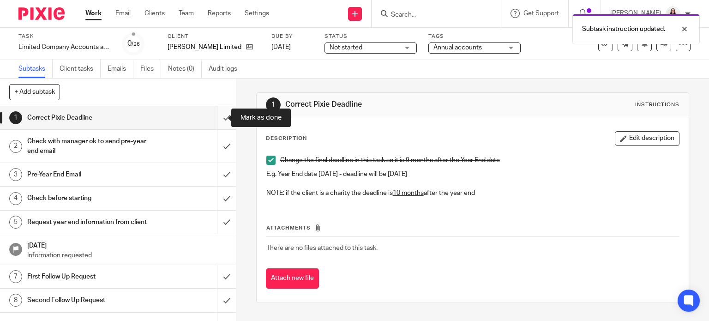
click at [214, 114] on input "submit" at bounding box center [118, 117] width 236 height 23
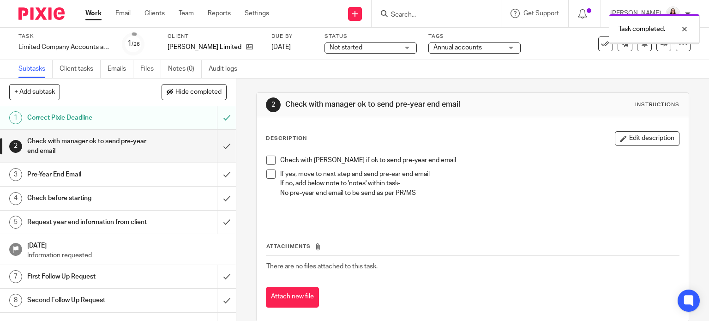
click at [268, 159] on span at bounding box center [270, 159] width 9 height 9
click at [268, 172] on span at bounding box center [270, 173] width 9 height 9
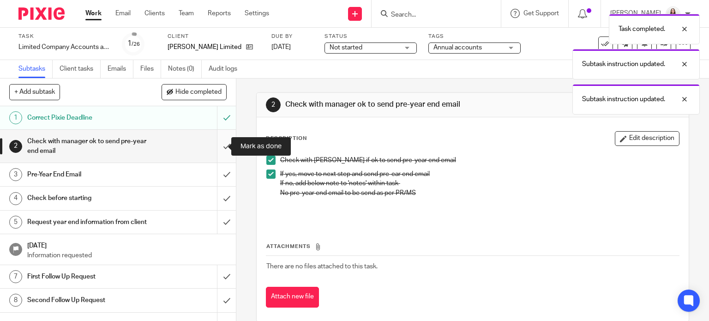
click at [218, 143] on input "submit" at bounding box center [118, 146] width 236 height 33
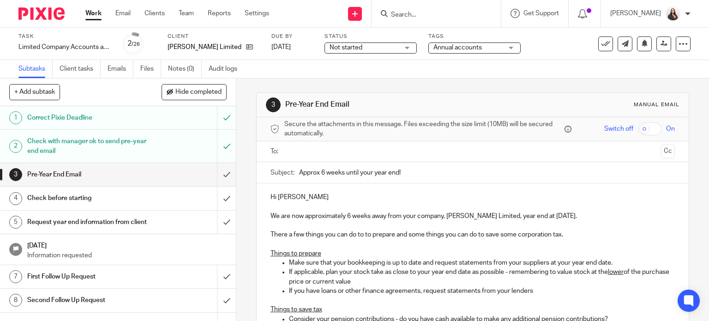
click at [288, 149] on input "text" at bounding box center [472, 151] width 370 height 11
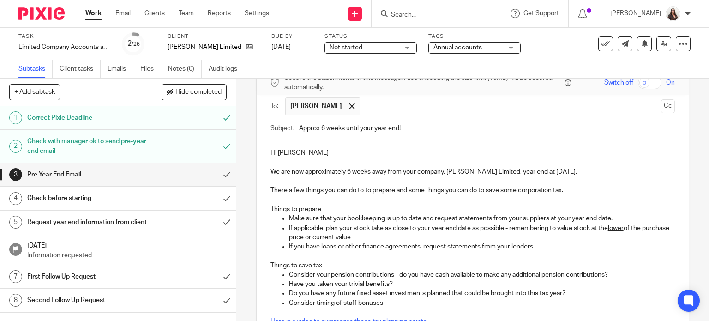
scroll to position [167, 0]
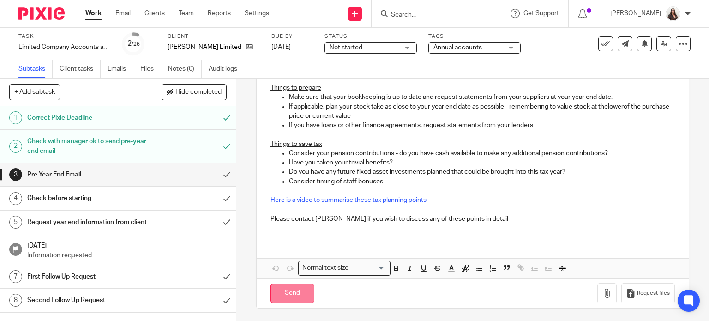
click at [299, 287] on input "Send" at bounding box center [292, 293] width 44 height 20
type input "Sent"
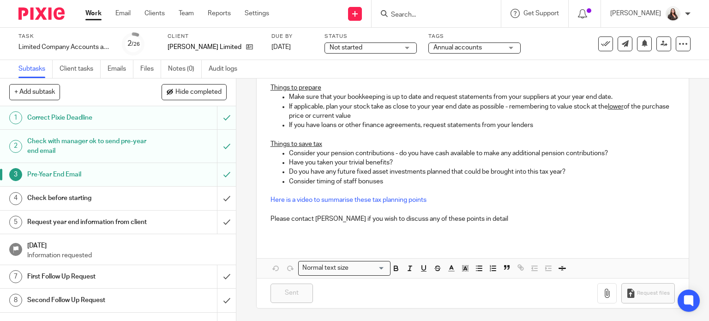
click at [407, 12] on input "Search" at bounding box center [431, 15] width 83 height 8
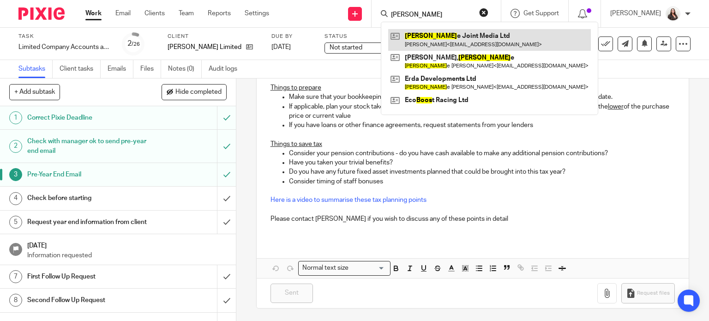
type input "loos"
click at [450, 37] on link at bounding box center [489, 39] width 203 height 21
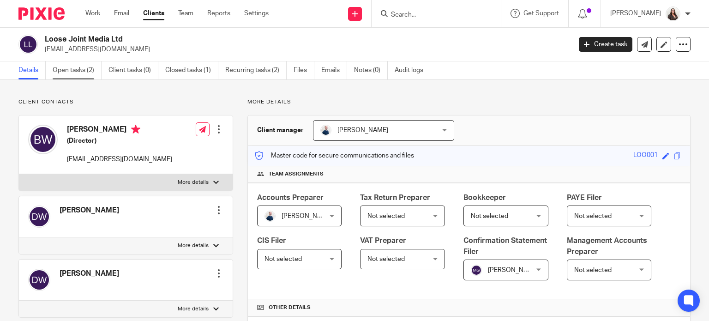
click at [83, 68] on link "Open tasks (2)" at bounding box center [77, 70] width 49 height 18
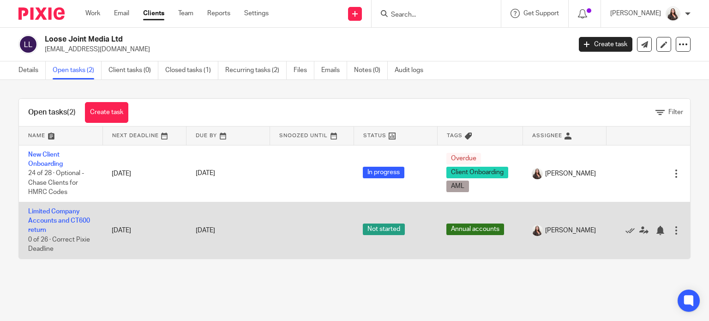
click at [60, 216] on td "Limited Company Accounts and CT600 return 0 of 26 · Correct Pixie Deadline" at bounding box center [61, 230] width 84 height 57
click at [58, 221] on link "Limited Company Accounts and CT600 return" at bounding box center [59, 220] width 62 height 25
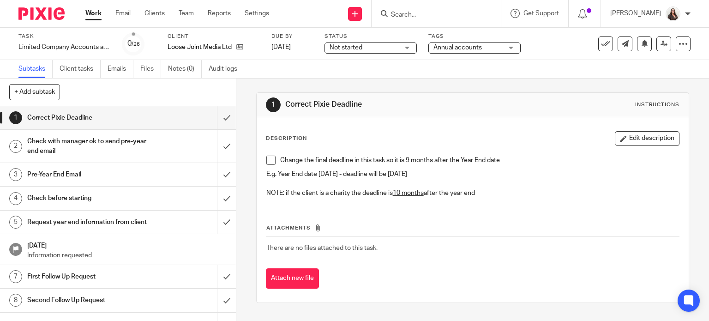
click at [268, 157] on span at bounding box center [270, 159] width 9 height 9
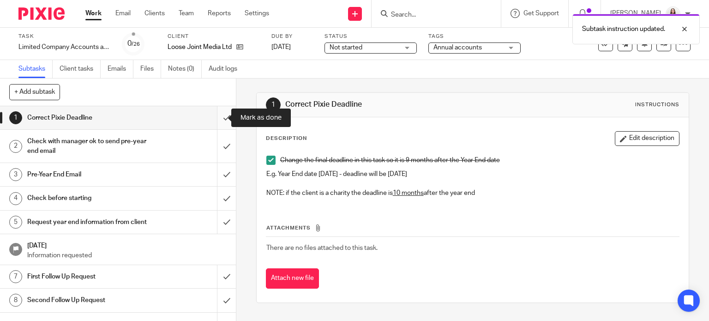
click at [213, 114] on input "submit" at bounding box center [118, 117] width 236 height 23
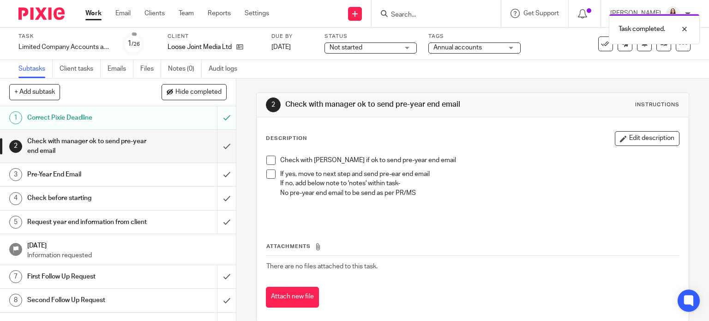
click at [262, 157] on div "Check with [PERSON_NAME] if ok to send pre-year end email If yes, move to next …" at bounding box center [473, 187] width 422 height 72
drag, startPoint x: 267, startPoint y: 157, endPoint x: 268, endPoint y: 170, distance: 13.0
click at [267, 157] on span at bounding box center [270, 159] width 9 height 9
click at [267, 175] on span at bounding box center [270, 173] width 9 height 9
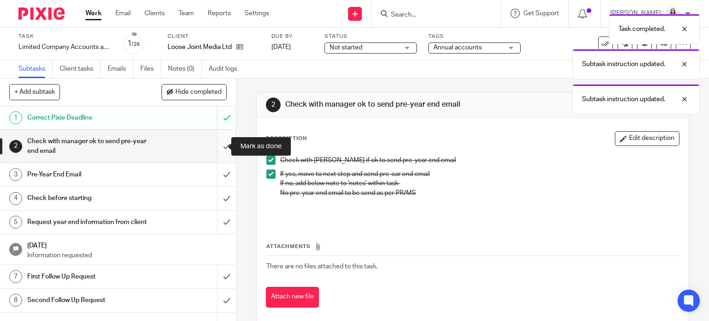
click at [218, 145] on input "submit" at bounding box center [118, 146] width 236 height 33
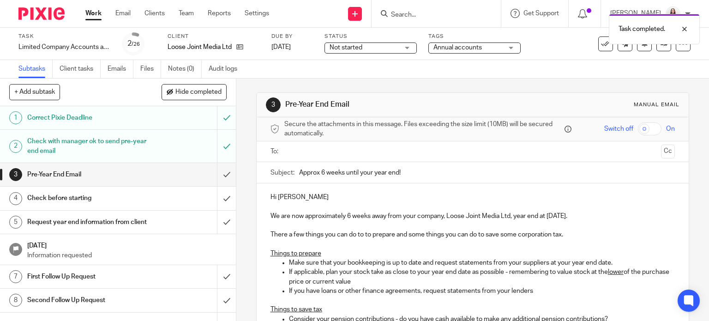
click at [287, 153] on input "text" at bounding box center [472, 151] width 370 height 11
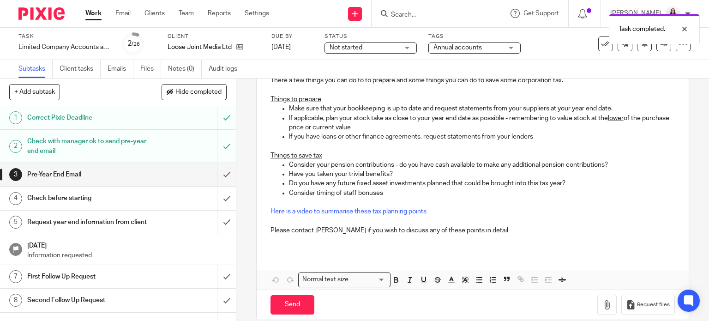
scroll to position [167, 0]
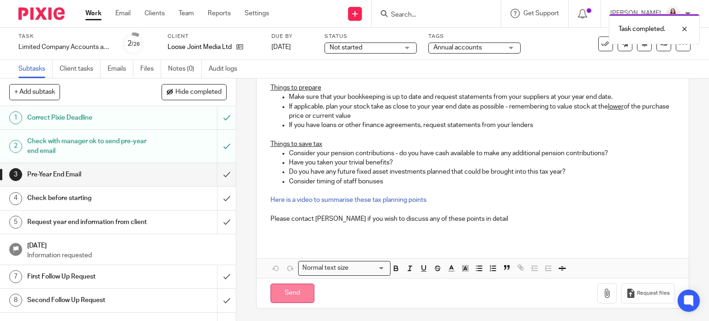
click at [293, 290] on input "Send" at bounding box center [292, 293] width 44 height 20
type input "Sent"
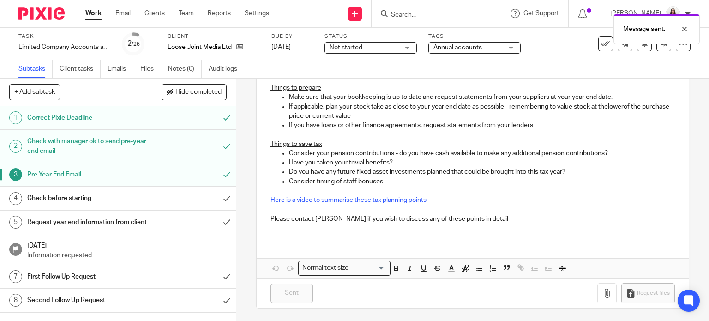
click at [419, 15] on div "Message sent." at bounding box center [526, 26] width 345 height 35
click at [417, 13] on div "Message sent." at bounding box center [526, 26] width 345 height 35
click at [421, 17] on div "Message sent." at bounding box center [526, 26] width 345 height 35
click at [417, 12] on input "Search" at bounding box center [431, 15] width 83 height 8
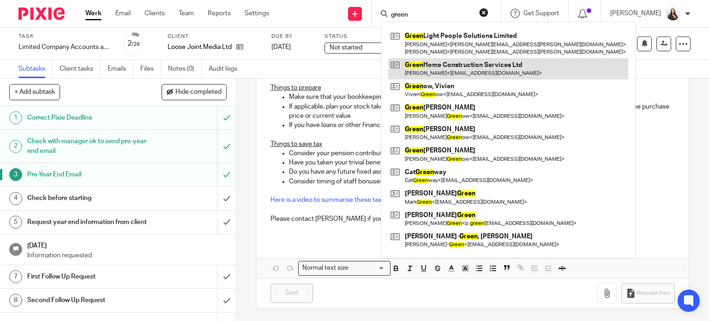
type input "green"
click at [470, 68] on link at bounding box center [508, 68] width 240 height 21
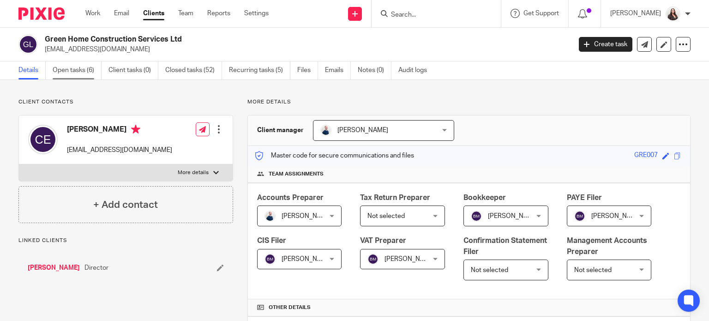
click at [74, 66] on link "Open tasks (6)" at bounding box center [77, 70] width 49 height 18
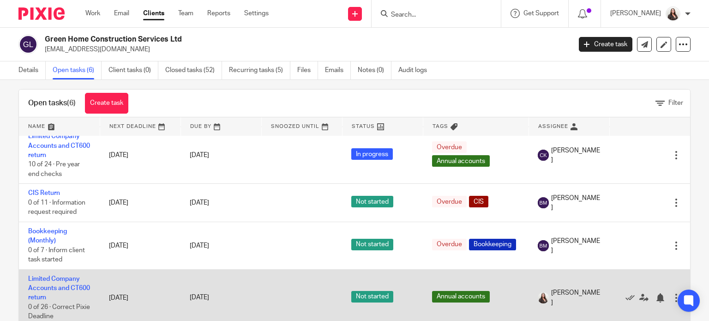
scroll to position [11, 0]
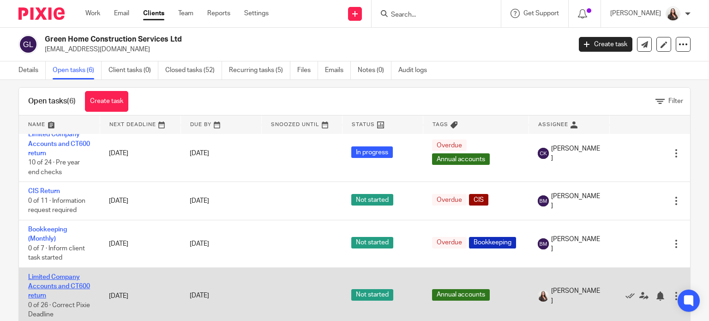
click at [84, 280] on link "Limited Company Accounts and CT600 return" at bounding box center [59, 286] width 62 height 25
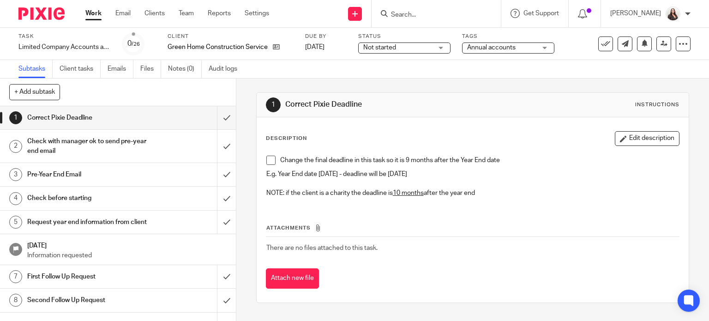
click at [268, 160] on span at bounding box center [270, 159] width 9 height 9
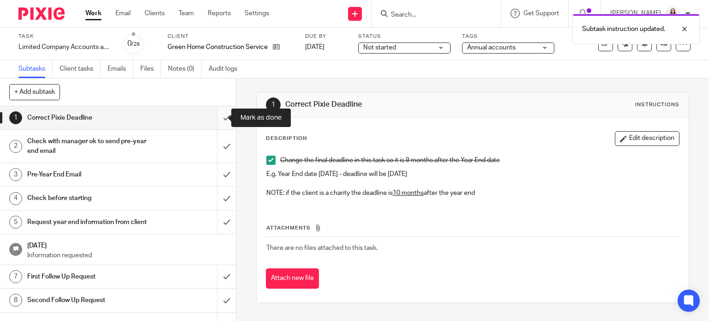
click at [215, 119] on input "submit" at bounding box center [118, 117] width 236 height 23
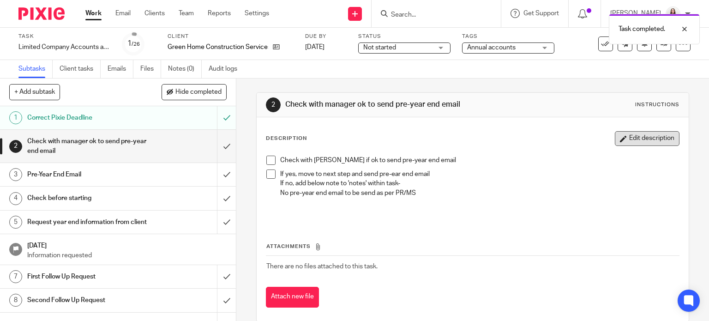
click at [646, 133] on button "Edit description" at bounding box center [647, 138] width 65 height 15
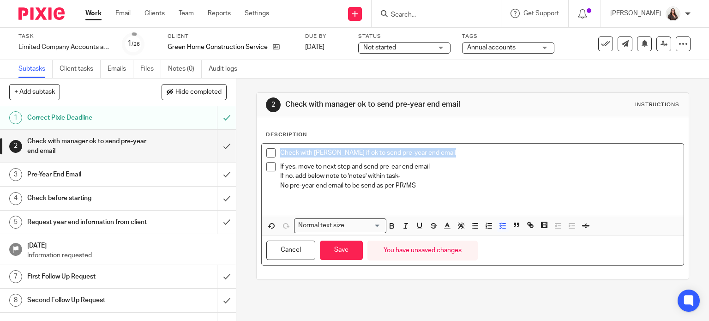
click at [295, 169] on p "If yes, move to next step and send pre-ear end email" at bounding box center [479, 166] width 399 height 9
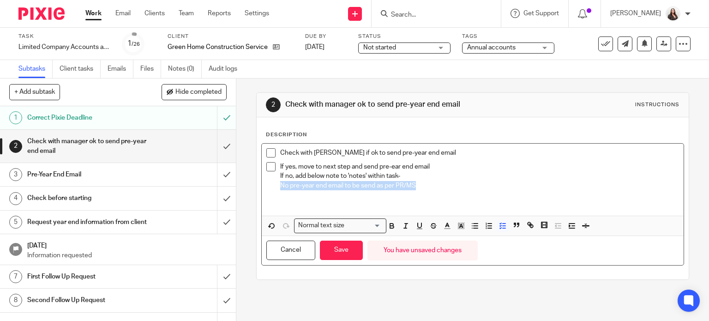
drag, startPoint x: 414, startPoint y: 185, endPoint x: 275, endPoint y: 186, distance: 138.9
click at [275, 186] on li "If yes, move to next step and send pre-ear end email If no, add below note to '…" at bounding box center [472, 176] width 413 height 28
copy p "No pre-year end email to be send as per PR/MS"
drag, startPoint x: 344, startPoint y: 254, endPoint x: 334, endPoint y: 239, distance: 18.7
click at [344, 254] on button "Save" at bounding box center [341, 250] width 43 height 20
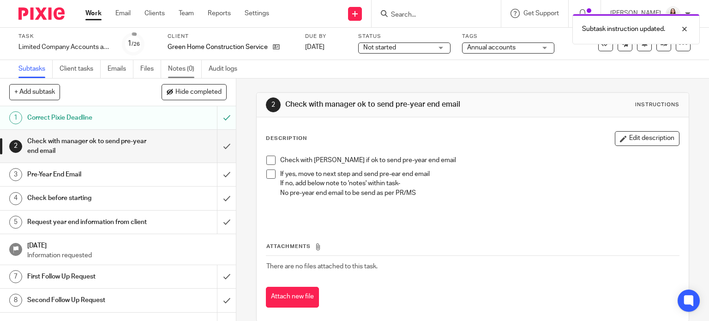
click at [177, 68] on link "Notes (0)" at bounding box center [185, 69] width 34 height 18
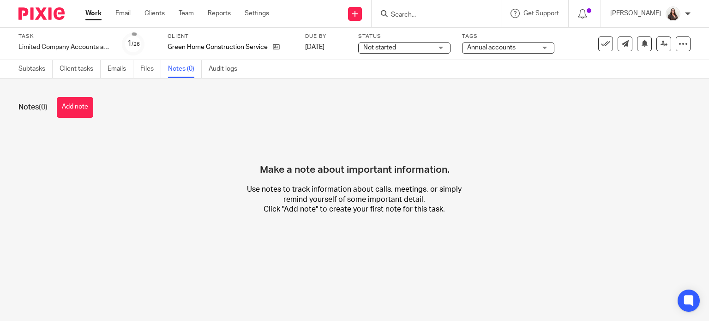
click at [58, 110] on div "Notes (0) Add note" at bounding box center [354, 107] width 672 height 21
click at [65, 107] on button "Add note" at bounding box center [75, 107] width 36 height 21
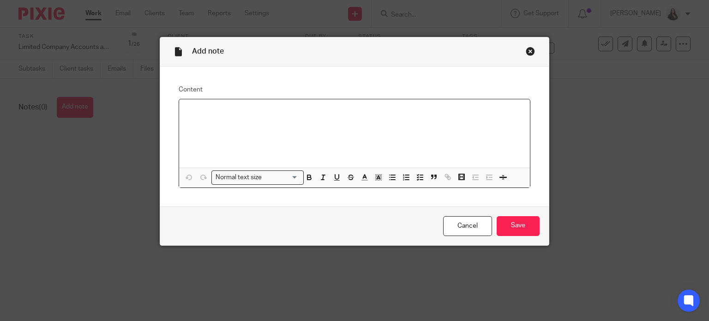
paste div
click at [332, 108] on p "No pre-year end email to be send as per PR/MS" at bounding box center [354, 111] width 336 height 9
drag, startPoint x: 308, startPoint y: 112, endPoint x: 165, endPoint y: 109, distance: 143.1
click at [165, 109] on div "Content No pre-year end email to be send as per PR Normal text size Loading... …" at bounding box center [354, 136] width 389 height 140
copy p "No pre-year end email to be send as per PR"
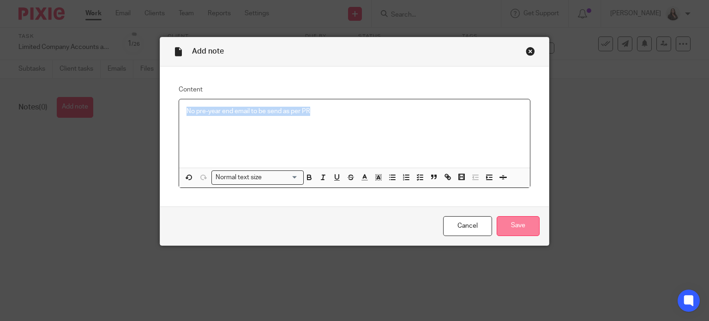
click at [517, 225] on input "Save" at bounding box center [517, 226] width 43 height 20
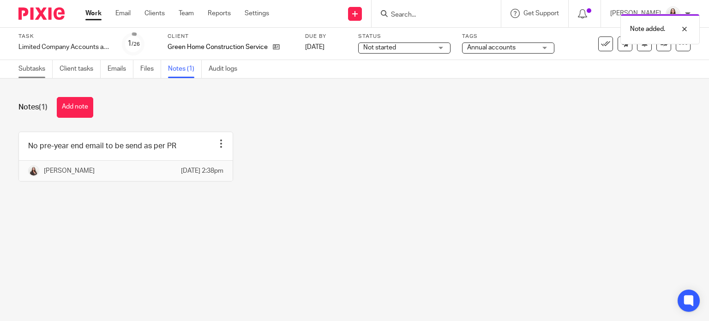
click at [38, 70] on link "Subtasks" at bounding box center [35, 69] width 34 height 18
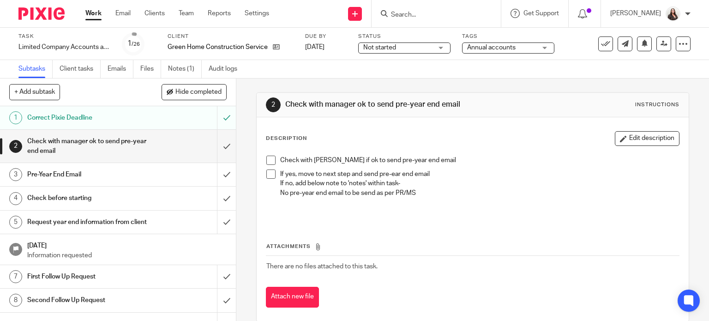
click at [268, 162] on span at bounding box center [270, 159] width 9 height 9
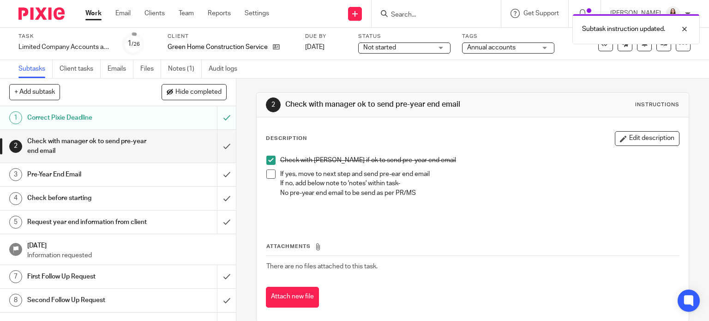
click at [272, 173] on span at bounding box center [270, 173] width 9 height 9
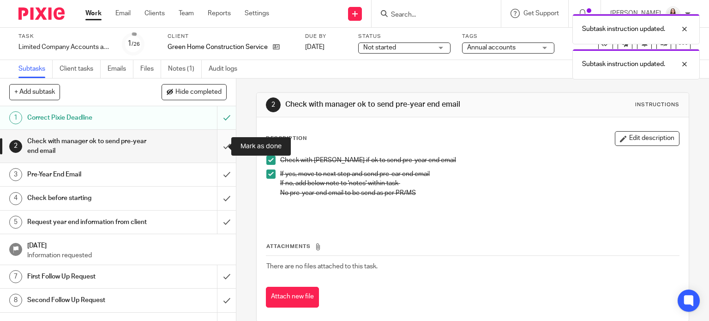
click at [216, 144] on input "submit" at bounding box center [118, 146] width 236 height 33
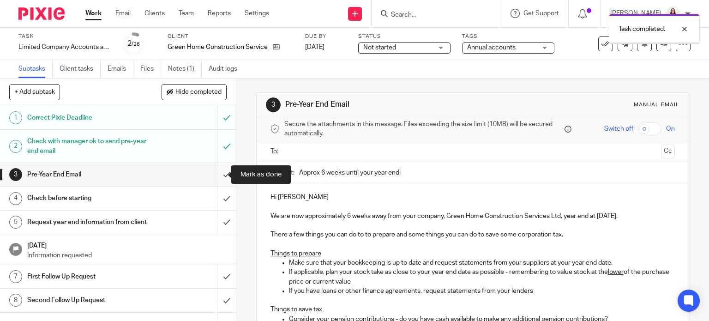
click at [216, 175] on input "submit" at bounding box center [118, 174] width 236 height 23
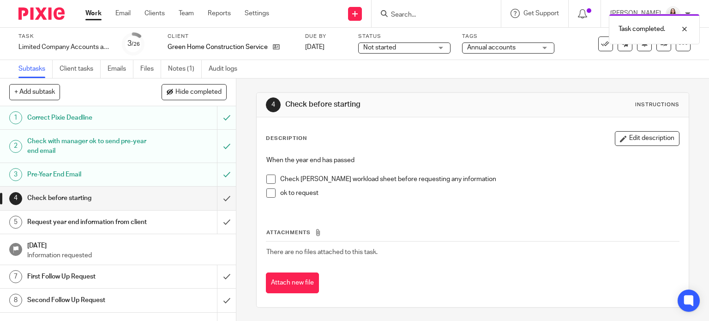
click at [421, 14] on div "Task completed." at bounding box center [526, 26] width 345 height 35
click at [415, 14] on input "Search" at bounding box center [431, 15] width 83 height 8
type input "r"
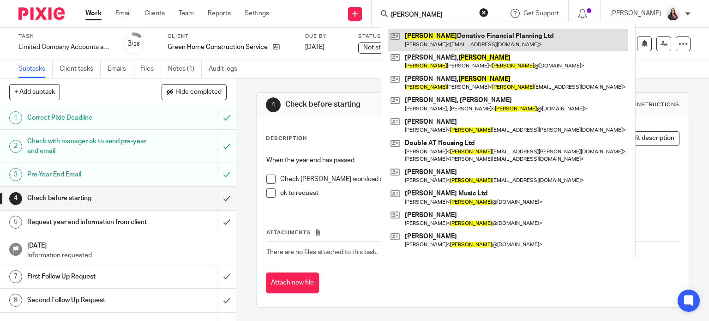
type input "[PERSON_NAME]"
click at [489, 37] on link at bounding box center [508, 39] width 240 height 21
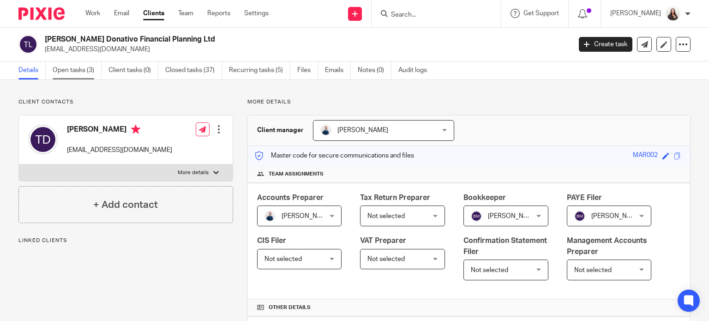
click at [73, 70] on link "Open tasks (3)" at bounding box center [77, 70] width 49 height 18
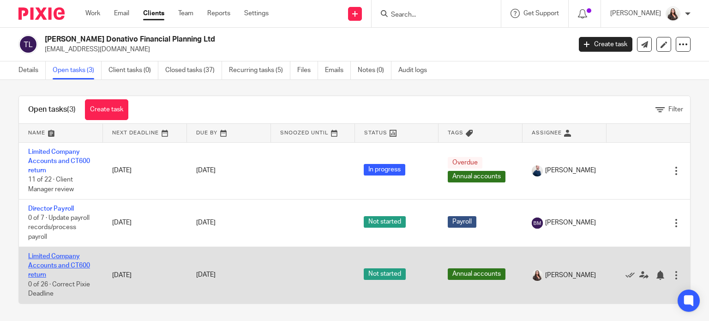
scroll to position [5, 0]
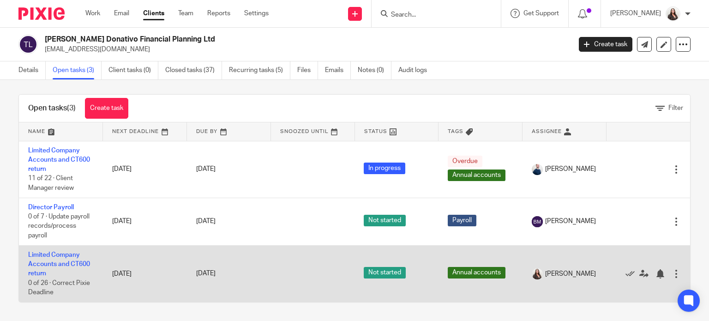
click at [60, 259] on td "Limited Company Accounts and CT600 return 0 of 26 · Correct Pixie Deadline" at bounding box center [61, 273] width 84 height 57
click at [59, 263] on link "Limited Company Accounts and CT600 return" at bounding box center [59, 263] width 62 height 25
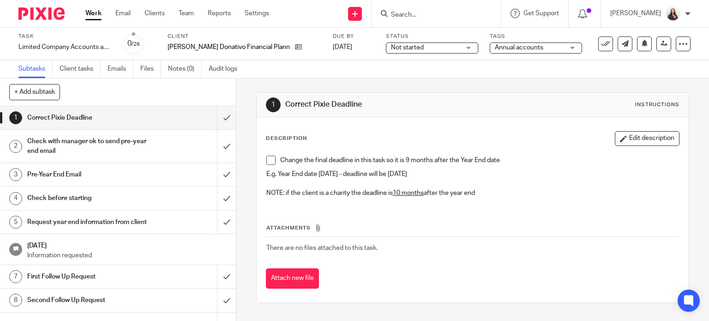
click at [266, 161] on span at bounding box center [270, 159] width 9 height 9
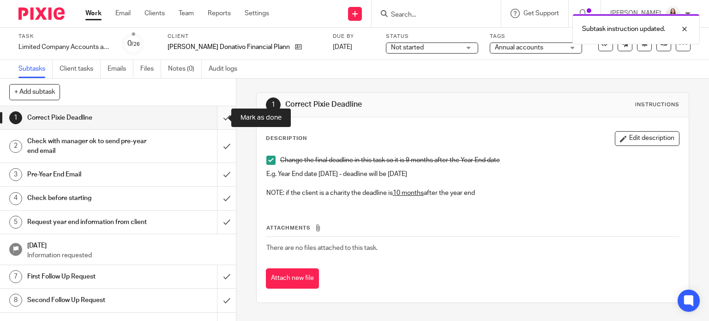
click at [217, 118] on input "submit" at bounding box center [118, 117] width 236 height 23
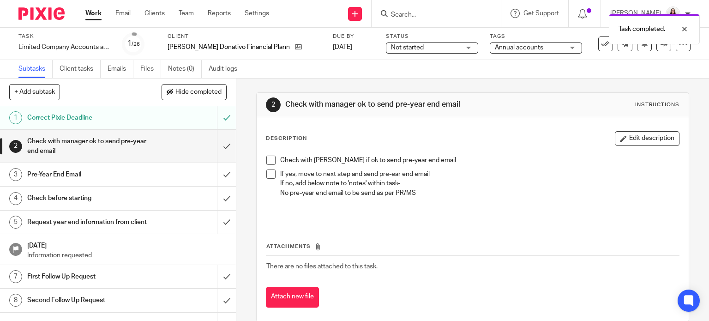
click at [266, 161] on span at bounding box center [270, 159] width 9 height 9
click at [267, 174] on span at bounding box center [270, 173] width 9 height 9
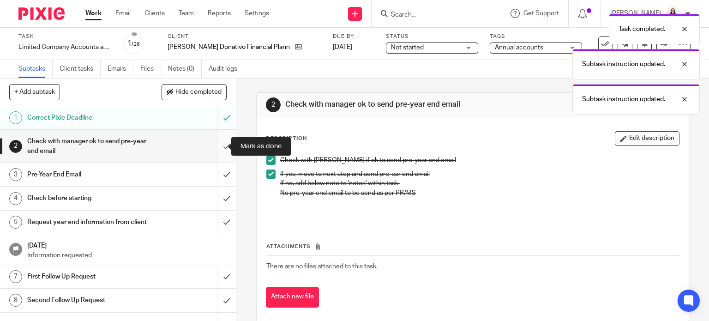
click at [218, 145] on input "submit" at bounding box center [118, 146] width 236 height 33
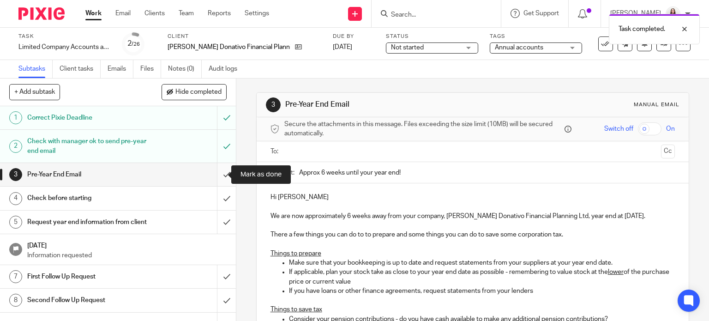
click at [215, 175] on input "submit" at bounding box center [118, 174] width 236 height 23
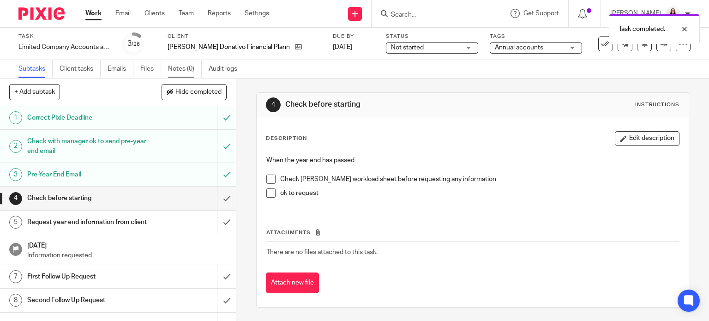
drag, startPoint x: 0, startPoint y: 0, endPoint x: 181, endPoint y: 69, distance: 193.9
click at [181, 69] on link "Notes (0)" at bounding box center [185, 69] width 34 height 18
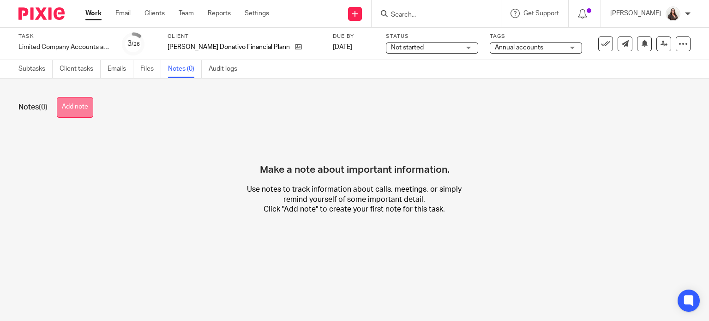
click at [82, 108] on button "Add note" at bounding box center [75, 107] width 36 height 21
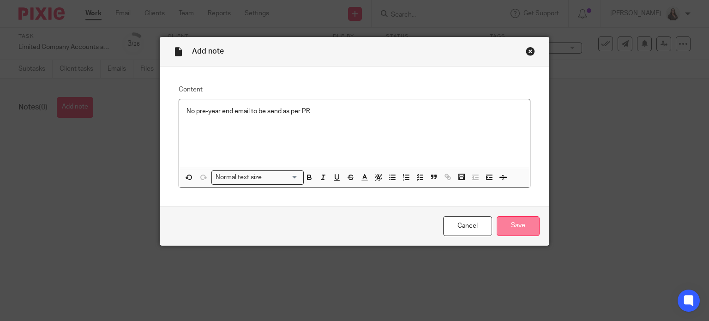
click at [516, 224] on input "Save" at bounding box center [517, 226] width 43 height 20
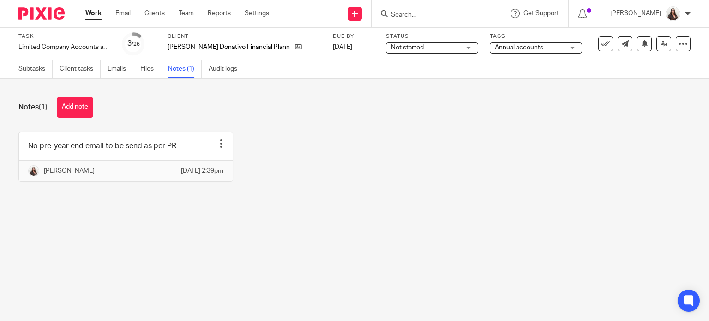
click at [414, 16] on input "Search" at bounding box center [431, 15] width 83 height 8
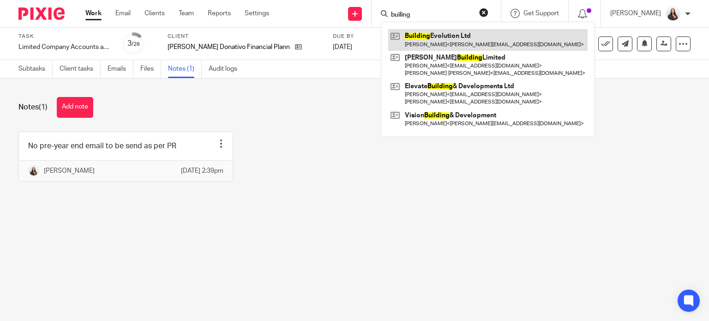
type input "builing"
click at [437, 40] on link at bounding box center [487, 39] width 199 height 21
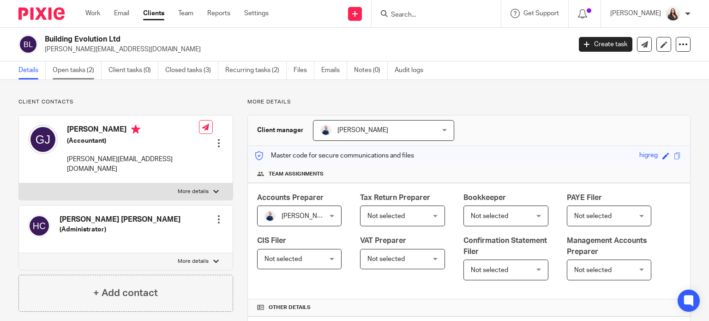
click at [72, 66] on link "Open tasks (2)" at bounding box center [77, 70] width 49 height 18
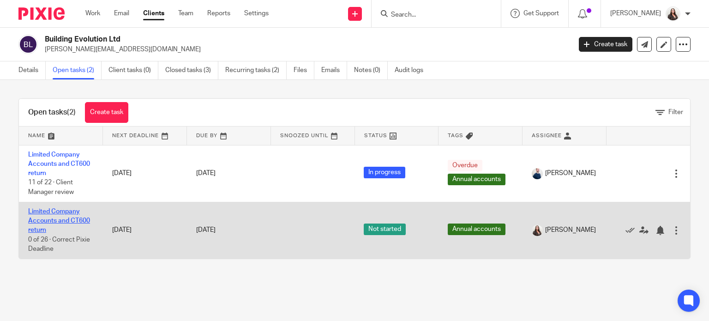
click at [60, 221] on link "Limited Company Accounts and CT600 return" at bounding box center [59, 220] width 62 height 25
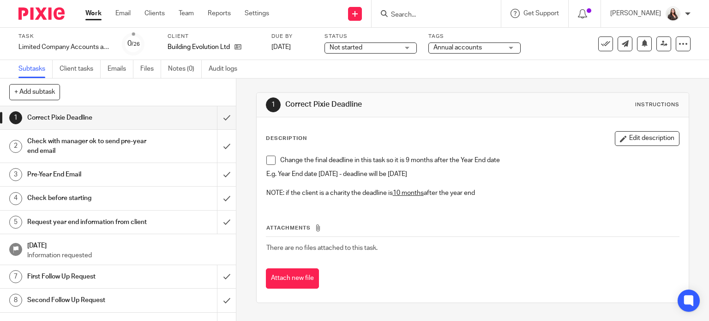
click at [268, 160] on span at bounding box center [270, 159] width 9 height 9
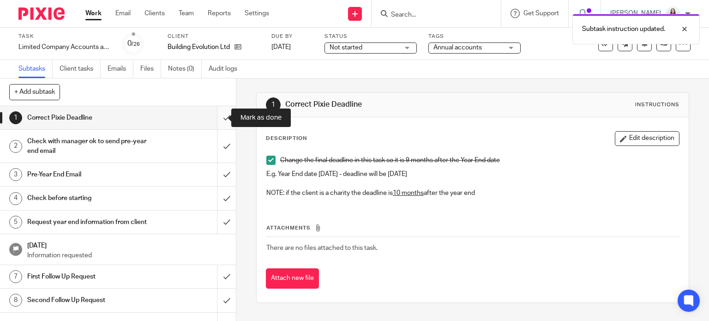
click at [217, 117] on input "submit" at bounding box center [118, 117] width 236 height 23
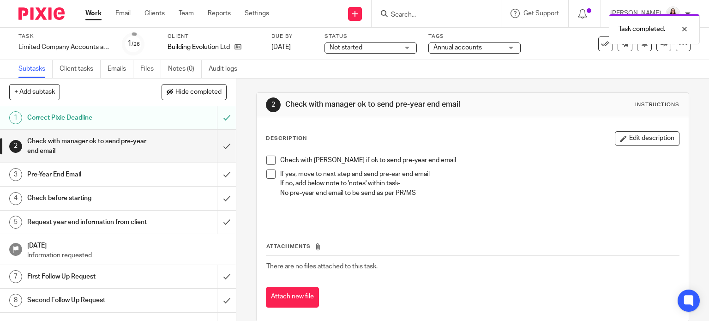
click at [266, 160] on span at bounding box center [270, 159] width 9 height 9
click at [266, 173] on span at bounding box center [270, 173] width 9 height 9
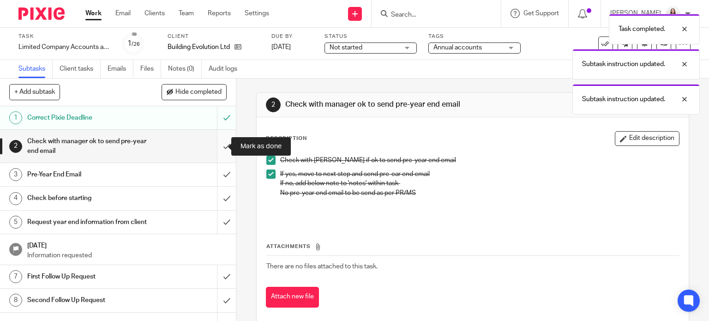
click at [216, 146] on input "submit" at bounding box center [118, 146] width 236 height 33
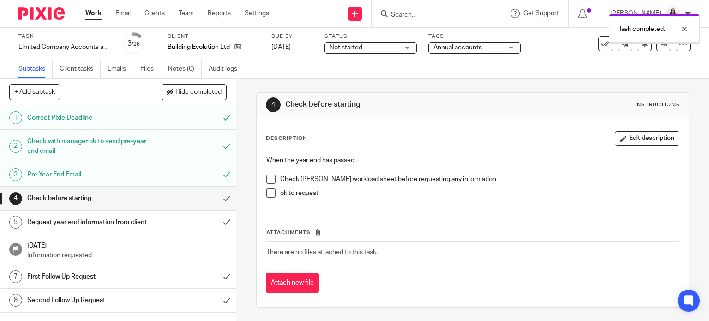
click at [182, 70] on link "Notes (0)" at bounding box center [185, 69] width 34 height 18
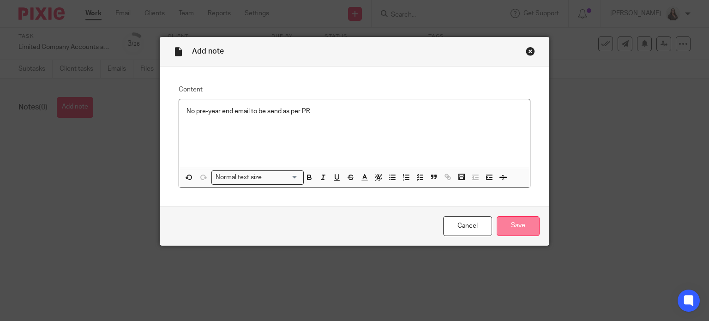
click at [517, 223] on input "Save" at bounding box center [517, 226] width 43 height 20
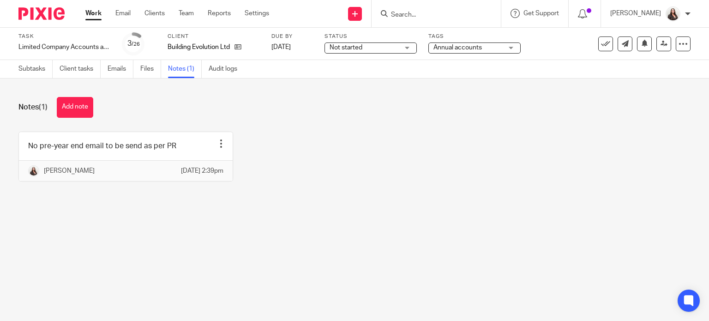
click at [423, 14] on input "Search" at bounding box center [431, 15] width 83 height 8
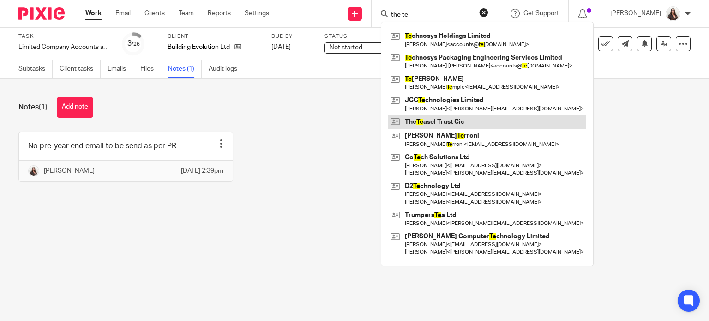
type input "the te"
click at [450, 120] on link at bounding box center [487, 122] width 198 height 14
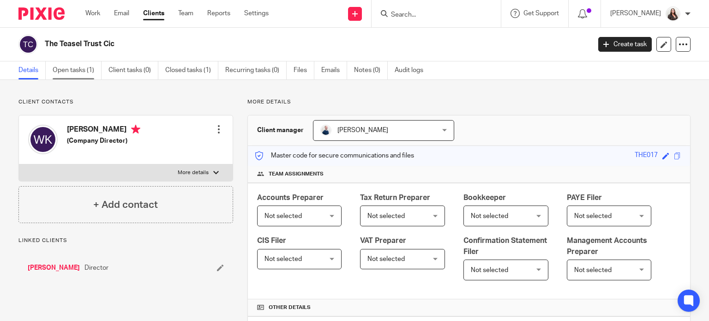
click at [65, 72] on link "Open tasks (1)" at bounding box center [77, 70] width 49 height 18
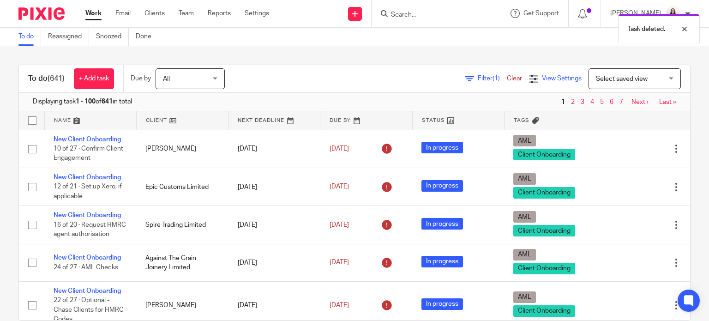
click at [543, 79] on span "View Settings" at bounding box center [562, 78] width 40 height 6
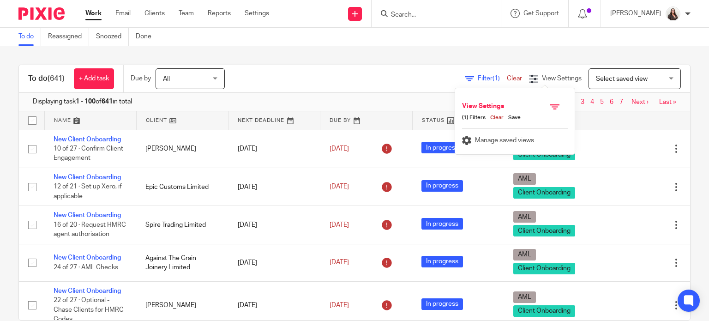
click at [470, 119] on span "(1) Filters" at bounding box center [474, 117] width 24 height 7
click at [478, 78] on span "Filter (1)" at bounding box center [492, 78] width 29 height 6
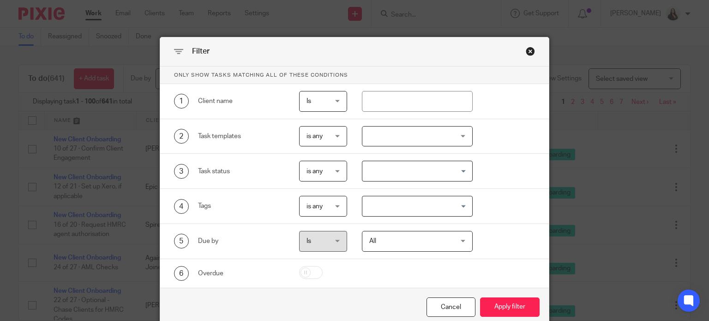
click at [369, 132] on div at bounding box center [417, 136] width 111 height 21
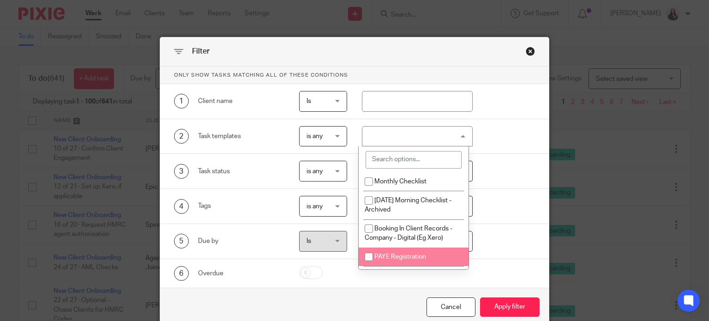
scroll to position [749, 0]
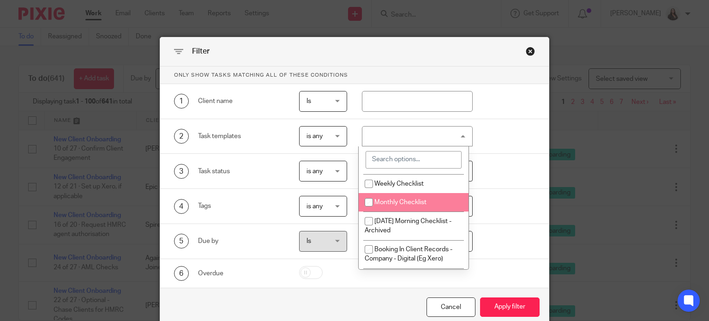
click at [394, 205] on span "Monthly Checklist" at bounding box center [400, 202] width 52 height 6
checkbox input "true"
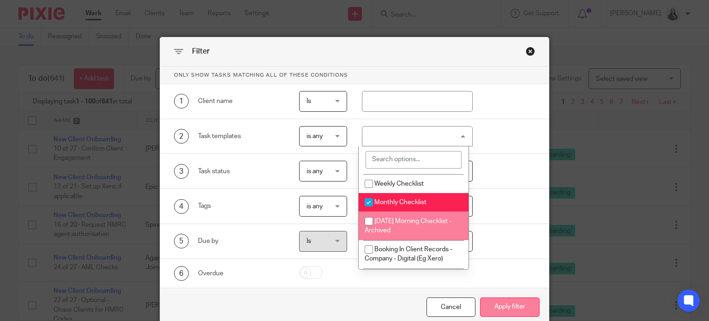
click at [521, 310] on button "Apply filter" at bounding box center [510, 307] width 60 height 20
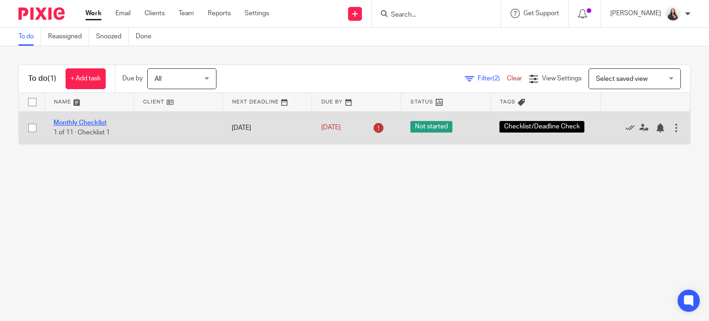
click at [66, 123] on link "Monthly Checklist" at bounding box center [80, 123] width 53 height 6
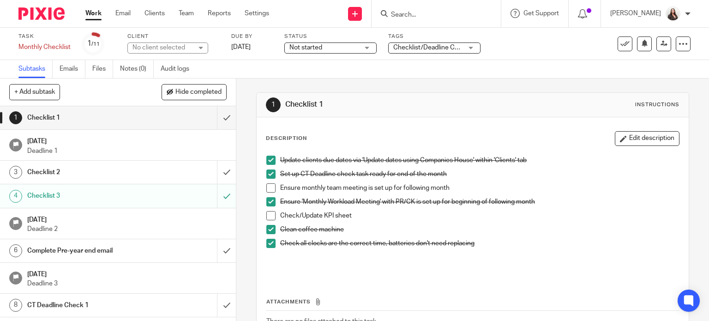
click at [48, 248] on h1 "Complete Pre-year end email" at bounding box center [87, 251] width 120 height 14
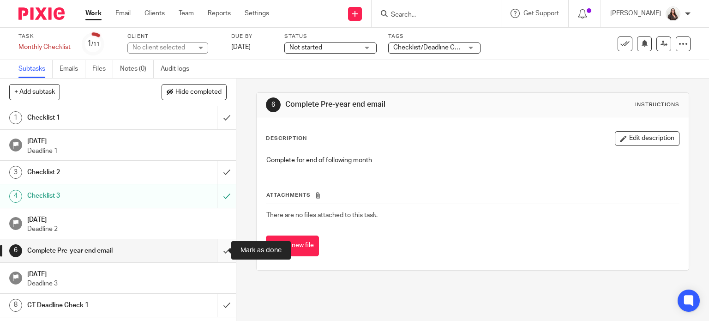
click at [215, 250] on input "submit" at bounding box center [118, 250] width 236 height 23
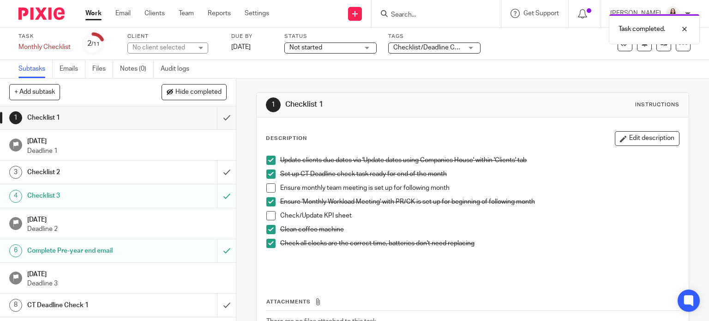
click at [63, 170] on h1 "Checklist 2" at bounding box center [87, 172] width 120 height 14
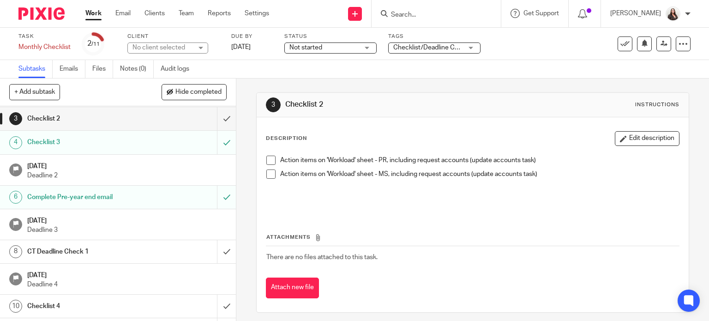
scroll to position [73, 0]
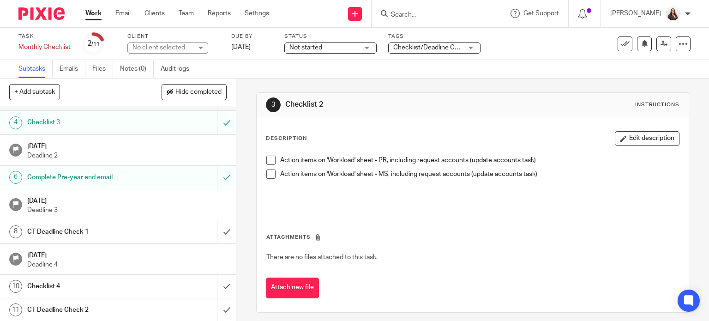
click at [87, 230] on h1 "CT Deadline Check 1" at bounding box center [87, 232] width 120 height 14
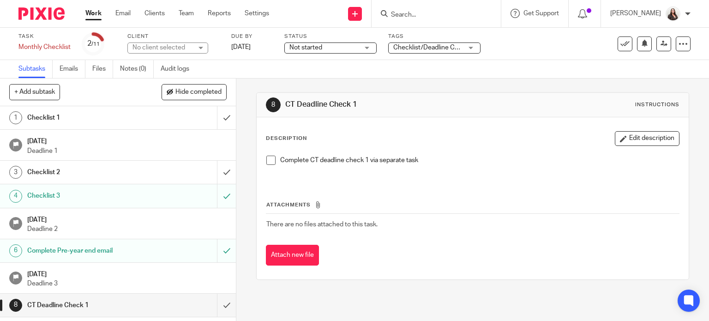
click at [446, 11] on input "Search" at bounding box center [431, 15] width 83 height 8
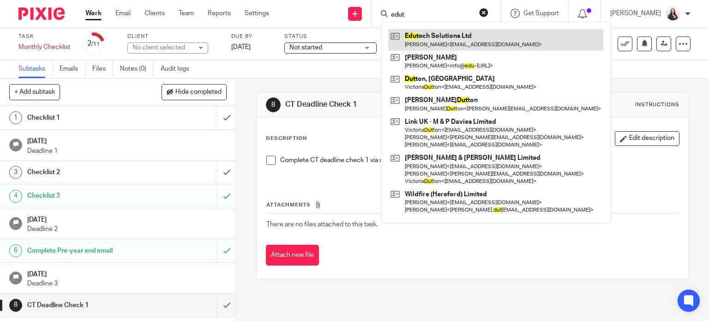
type input "edut"
click at [443, 38] on link at bounding box center [495, 39] width 215 height 21
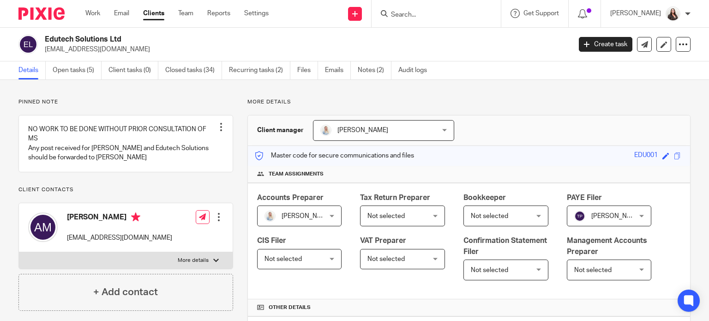
click at [436, 17] on input "Search" at bounding box center [431, 15] width 83 height 8
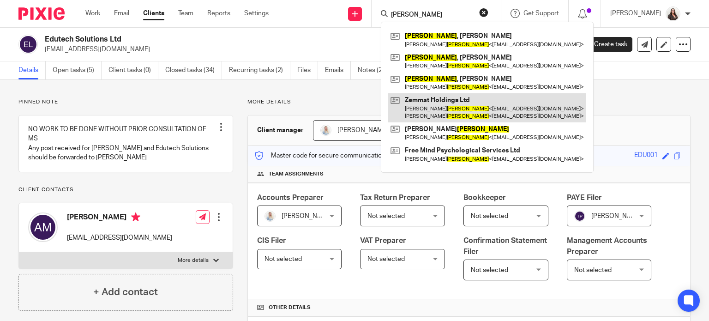
type input "johnson"
click at [460, 108] on link at bounding box center [487, 107] width 198 height 29
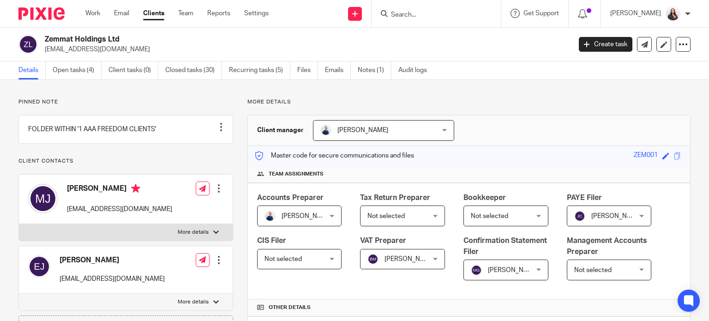
click at [216, 193] on div at bounding box center [218, 188] width 9 height 9
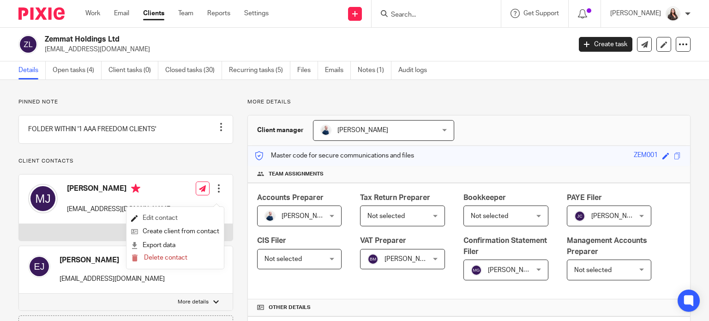
click at [155, 214] on link "Edit contact" at bounding box center [175, 217] width 88 height 13
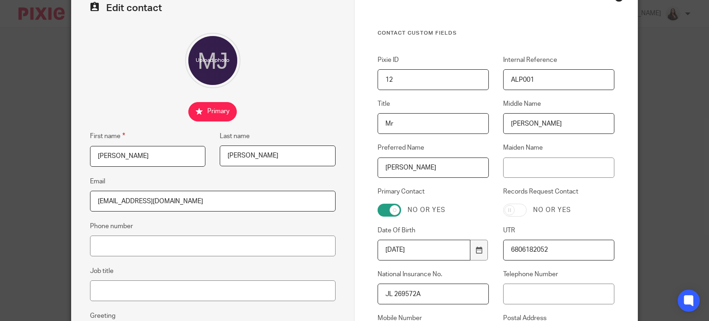
scroll to position [46, 0]
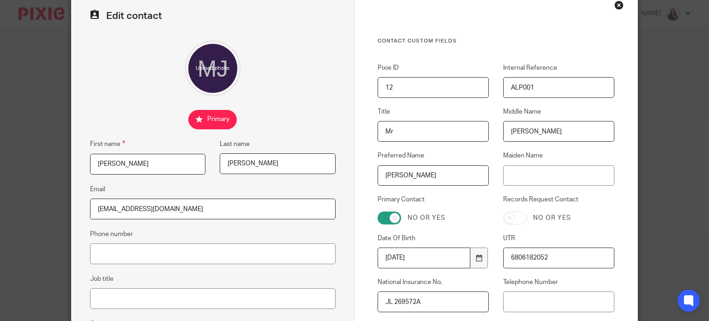
click at [615, 3] on div "Close this dialog window" at bounding box center [618, 4] width 9 height 9
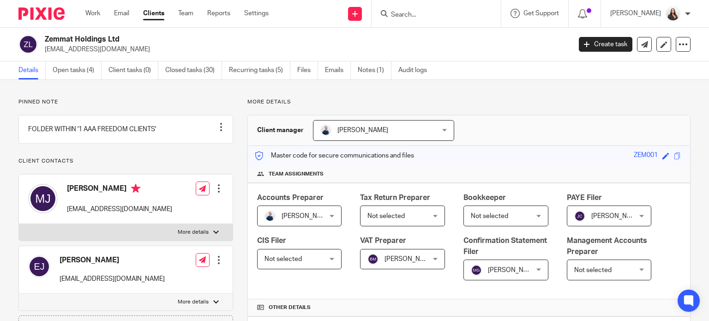
click at [202, 236] on p "More details" at bounding box center [193, 231] width 31 height 7
click at [19, 224] on input "More details" at bounding box center [18, 223] width 0 height 0
checkbox input "true"
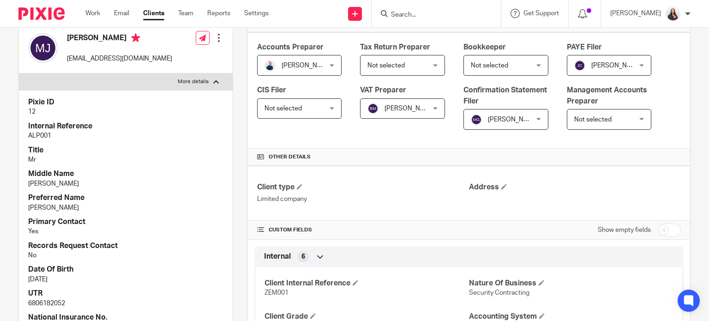
scroll to position [138, 0]
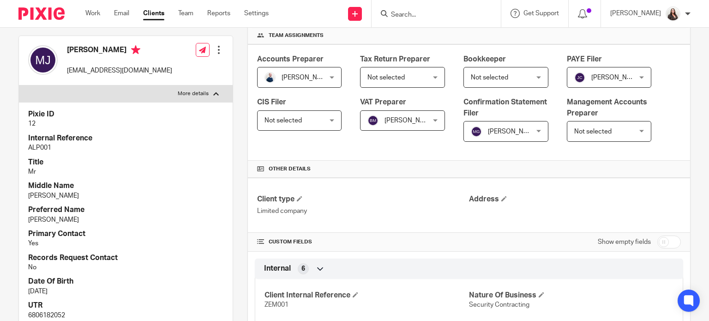
click at [441, 14] on input "Search" at bounding box center [431, 15] width 83 height 8
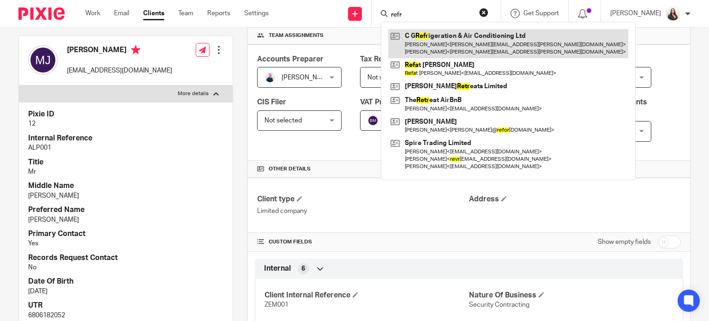
type input "refr"
click at [500, 51] on link at bounding box center [508, 43] width 240 height 29
